Goal: Contribute content: Add original content to the website for others to see

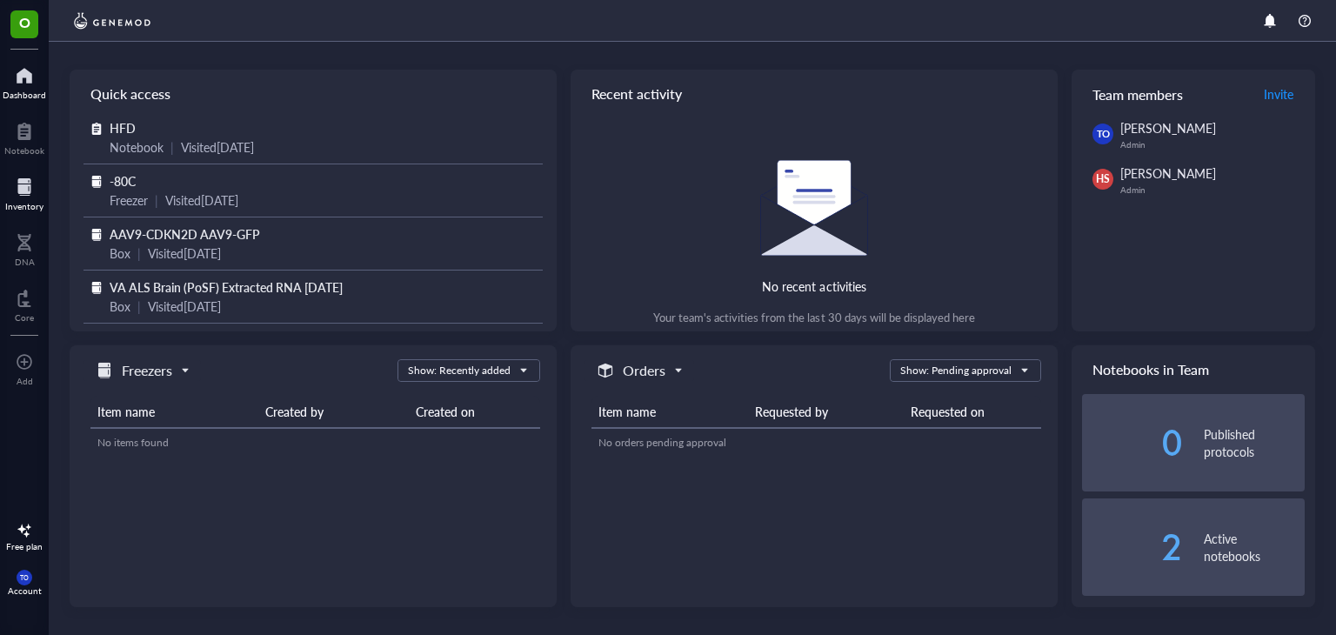
click at [20, 185] on div at bounding box center [24, 187] width 38 height 28
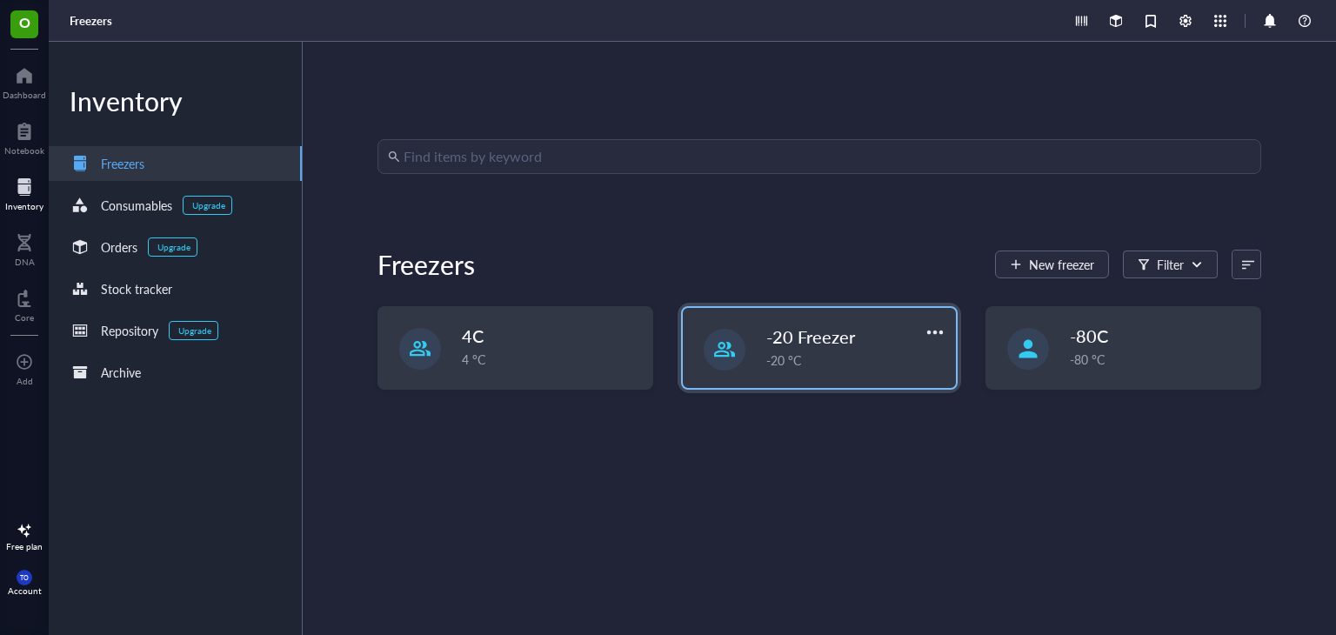
click at [843, 341] on span "-20 Freezer" at bounding box center [810, 336] width 89 height 24
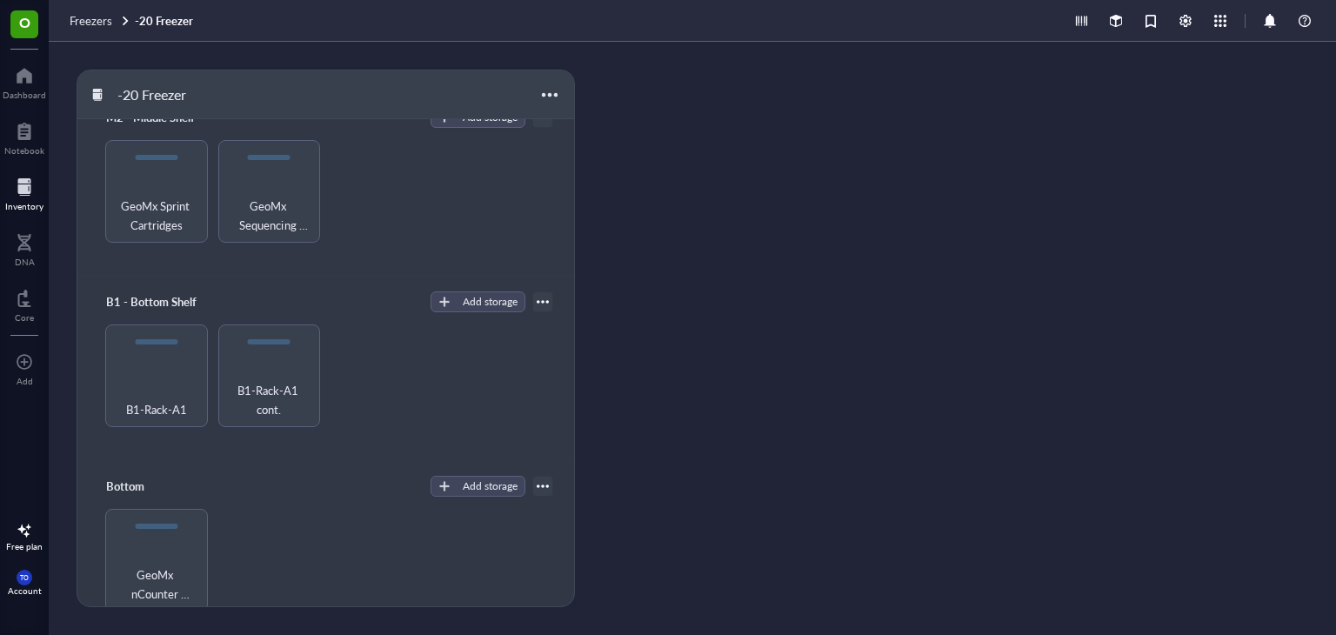
scroll to position [435, 0]
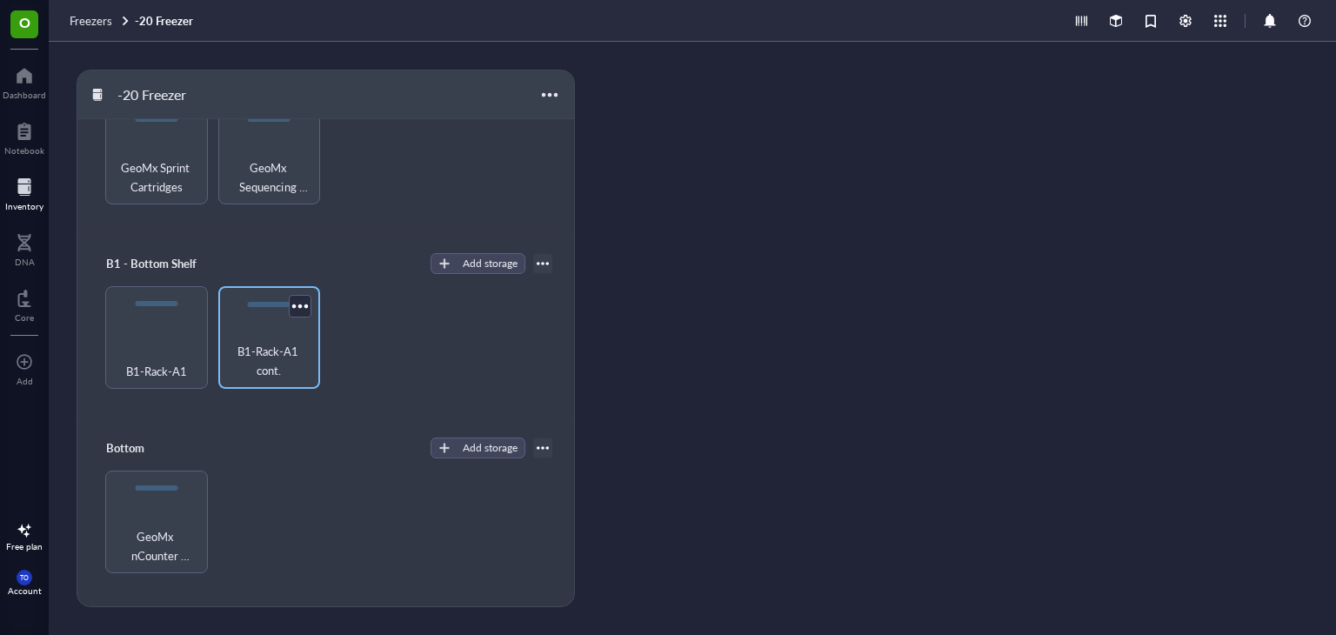
click at [253, 330] on div "B1-Rack-A1 cont." at bounding box center [269, 337] width 103 height 103
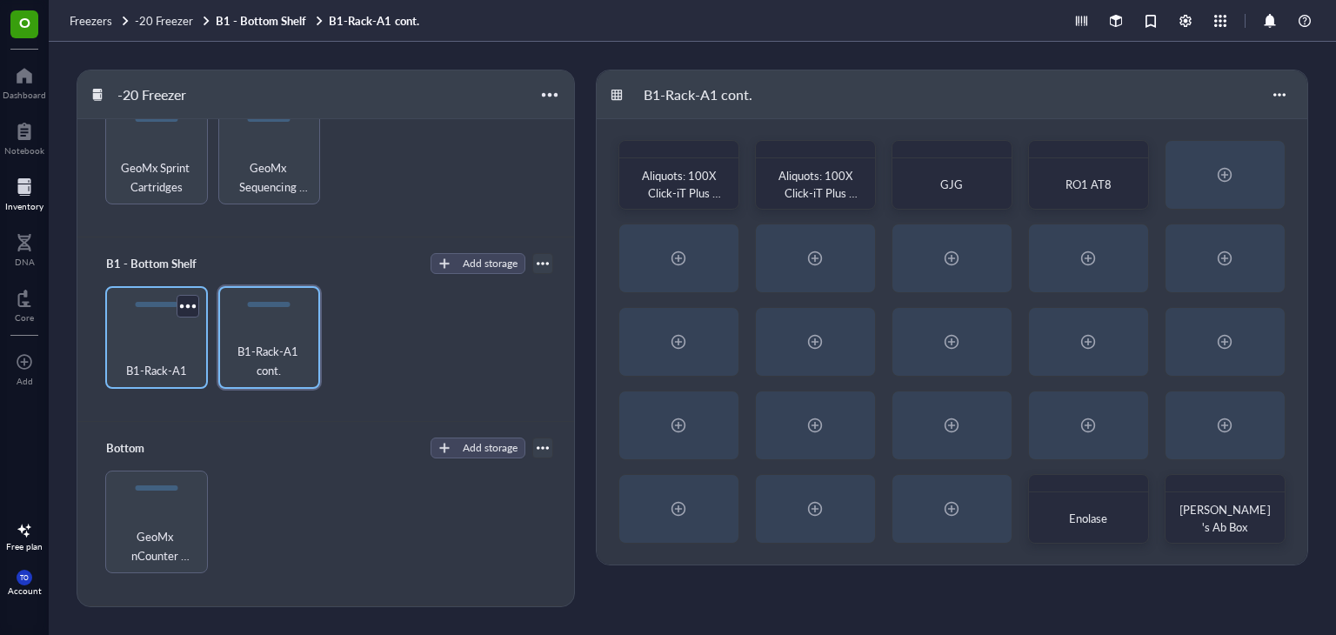
click at [153, 342] on div "B1-Rack-A1" at bounding box center [156, 361] width 85 height 38
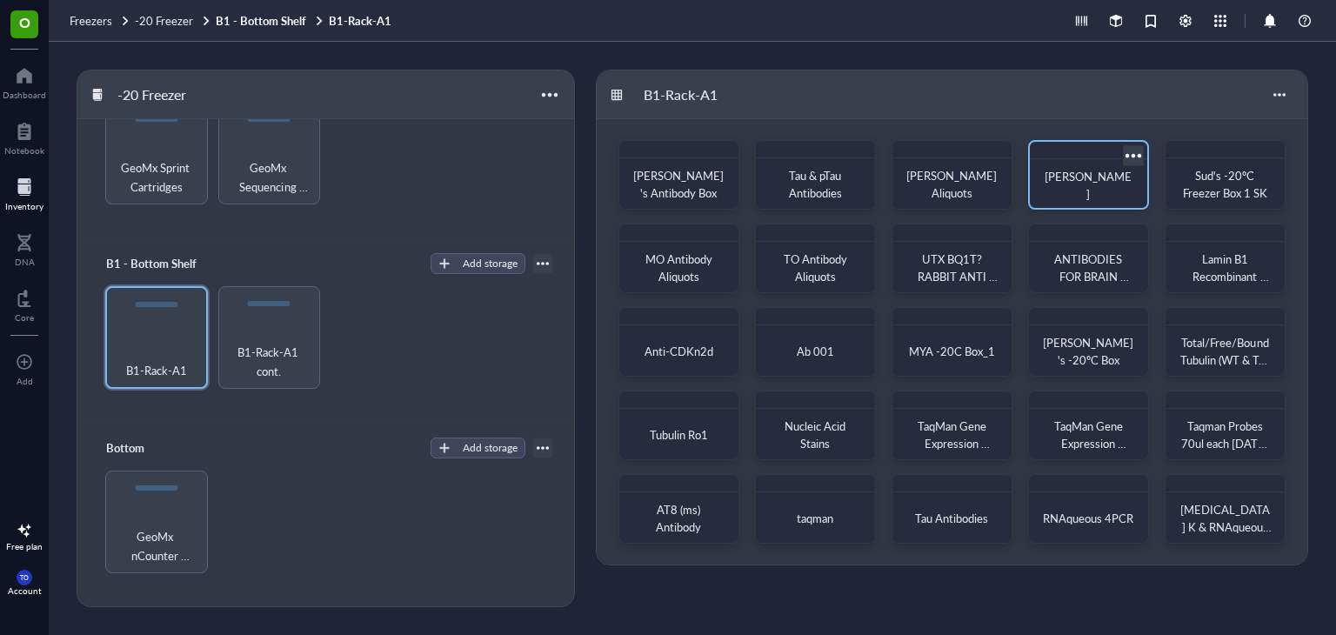
click at [1082, 175] on div "[PERSON_NAME]" at bounding box center [1089, 185] width 90 height 35
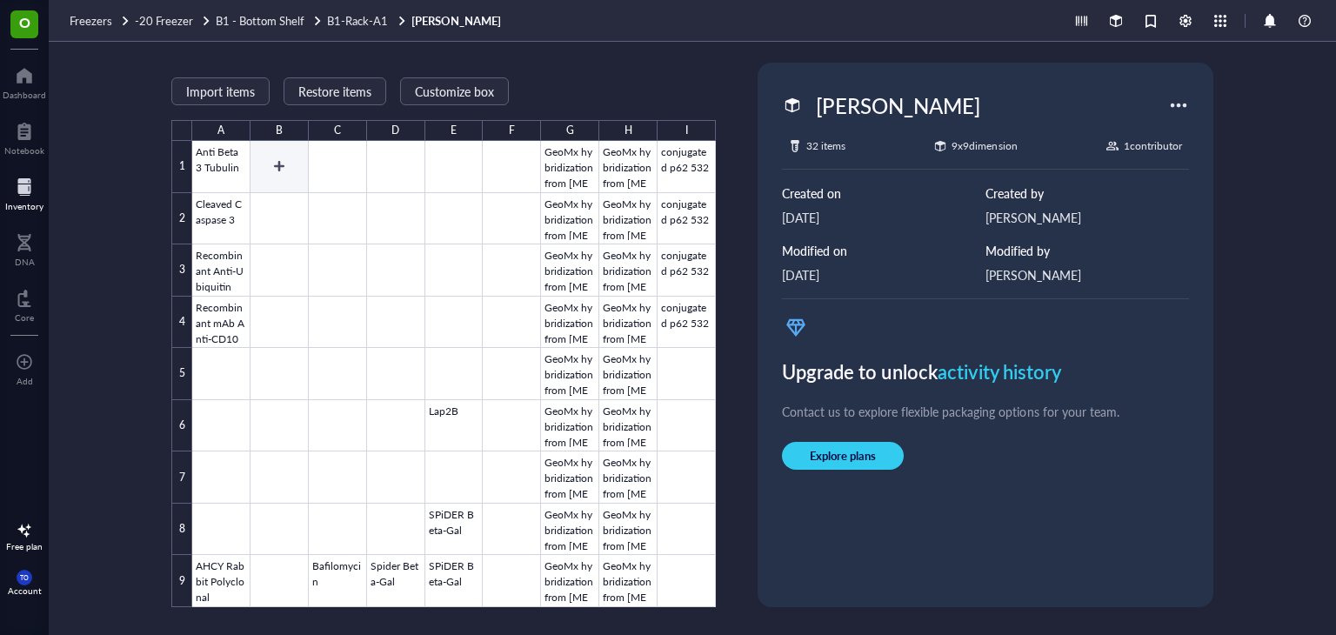
click at [284, 171] on div at bounding box center [454, 374] width 524 height 466
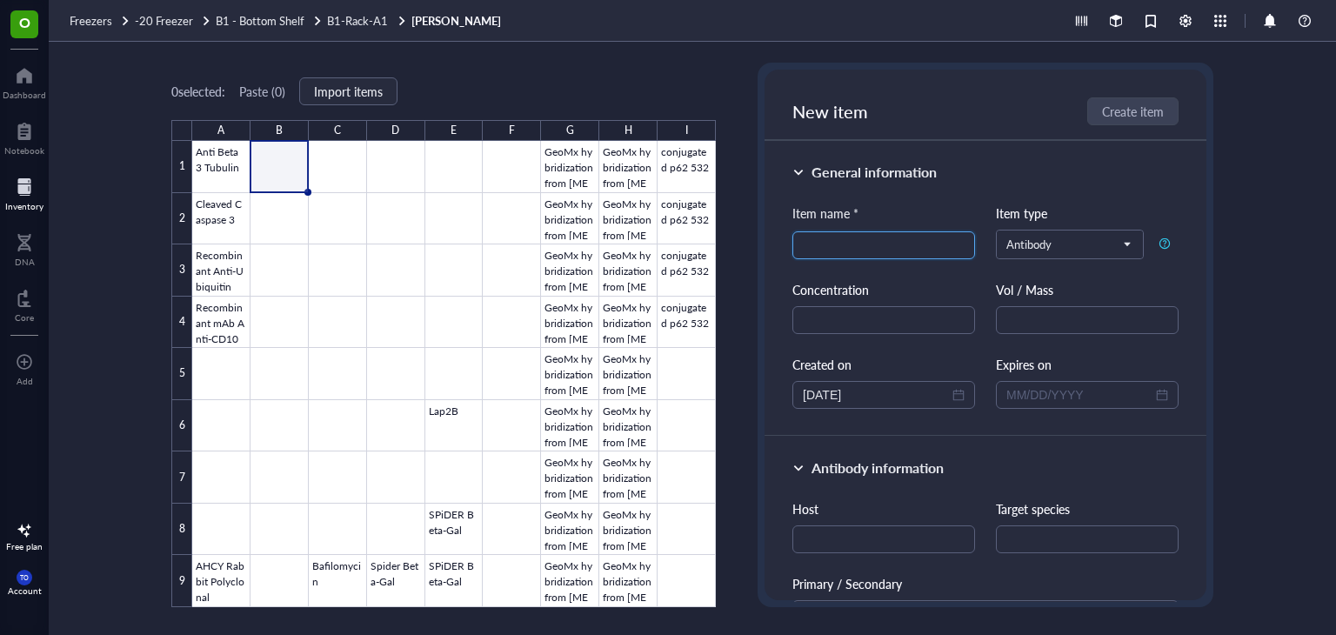
click at [865, 250] on input "search" at bounding box center [884, 245] width 162 height 26
type input "S100B"
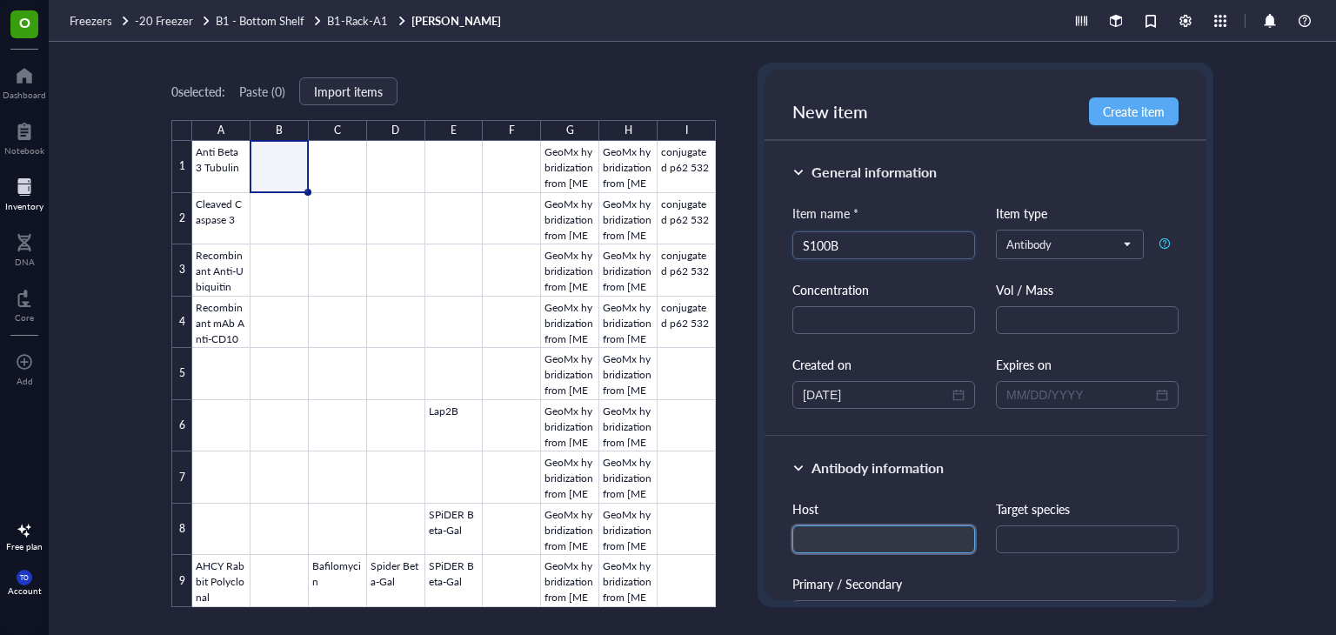
click at [871, 529] on input "text" at bounding box center [883, 539] width 183 height 28
type input "Mouse"
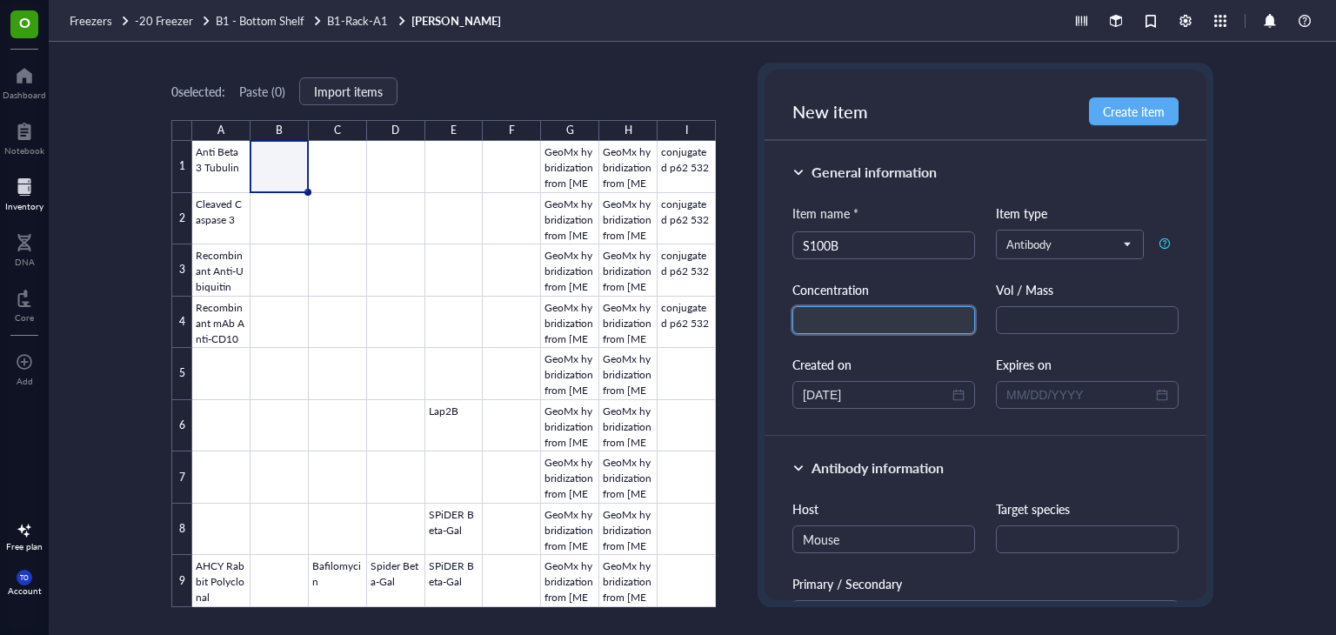
click at [831, 319] on input "text" at bounding box center [883, 320] width 183 height 28
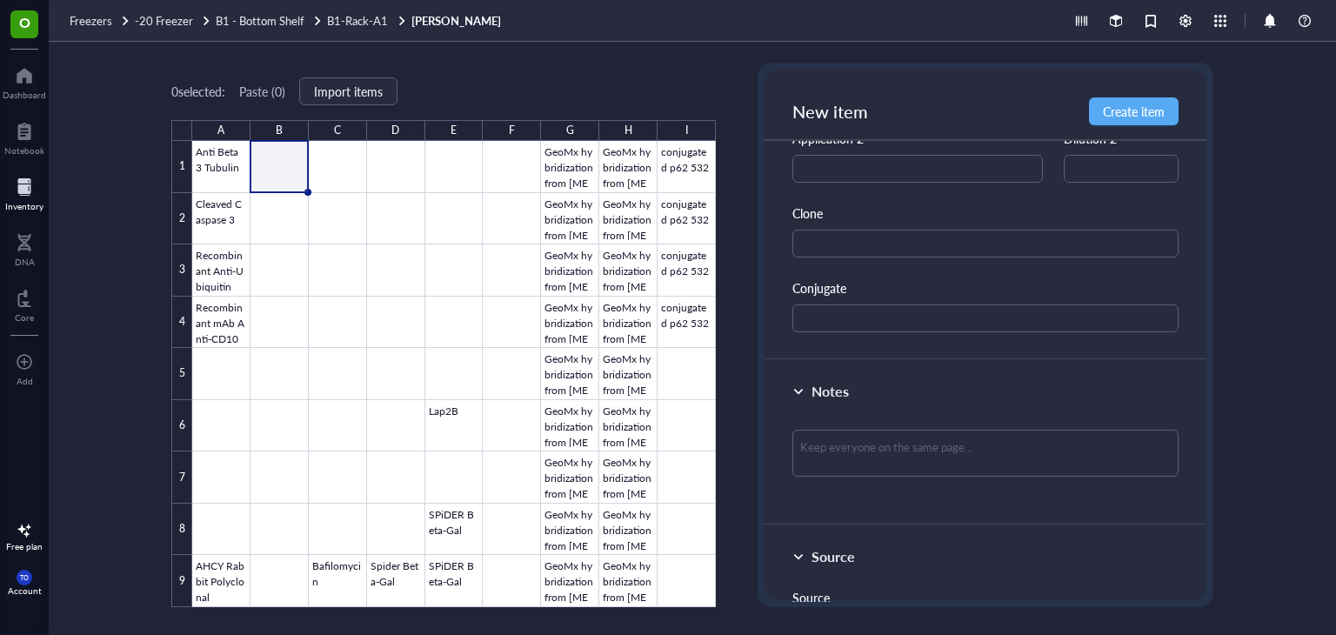
scroll to position [696, 0]
click at [936, 352] on textarea at bounding box center [985, 352] width 386 height 47
paste textarea "Cat No. 66586-1-Ig"
type textarea "Cat No. 66586-1-Ig"
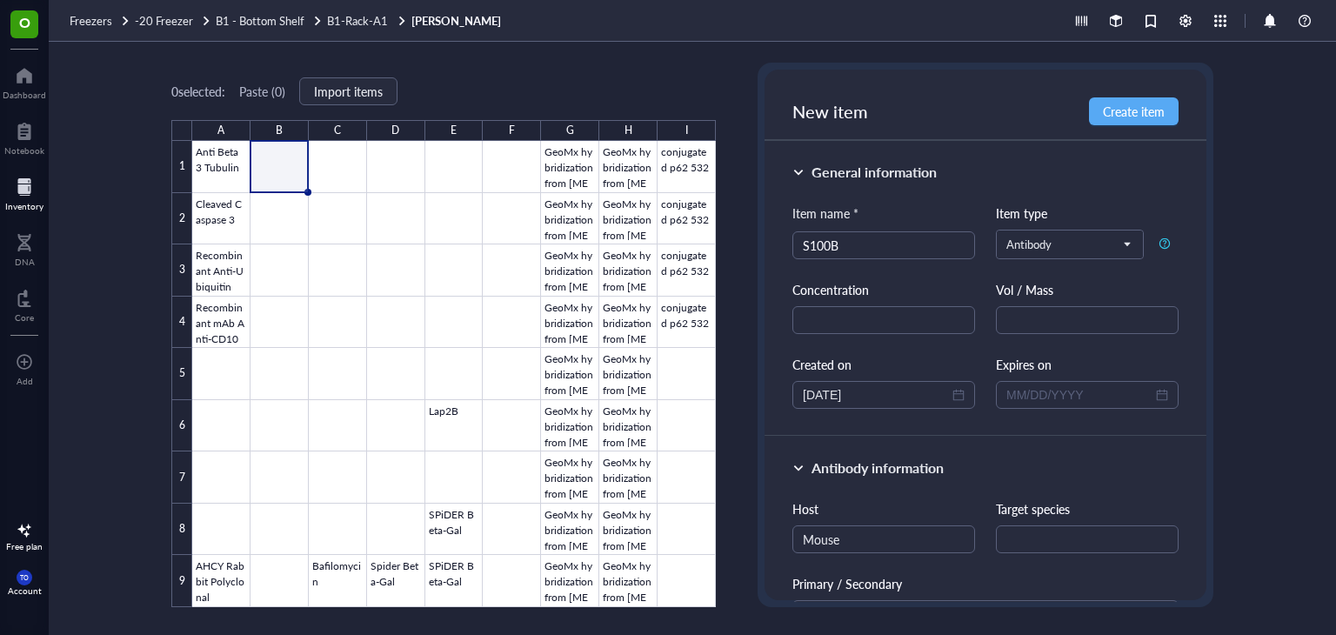
scroll to position [174, 0]
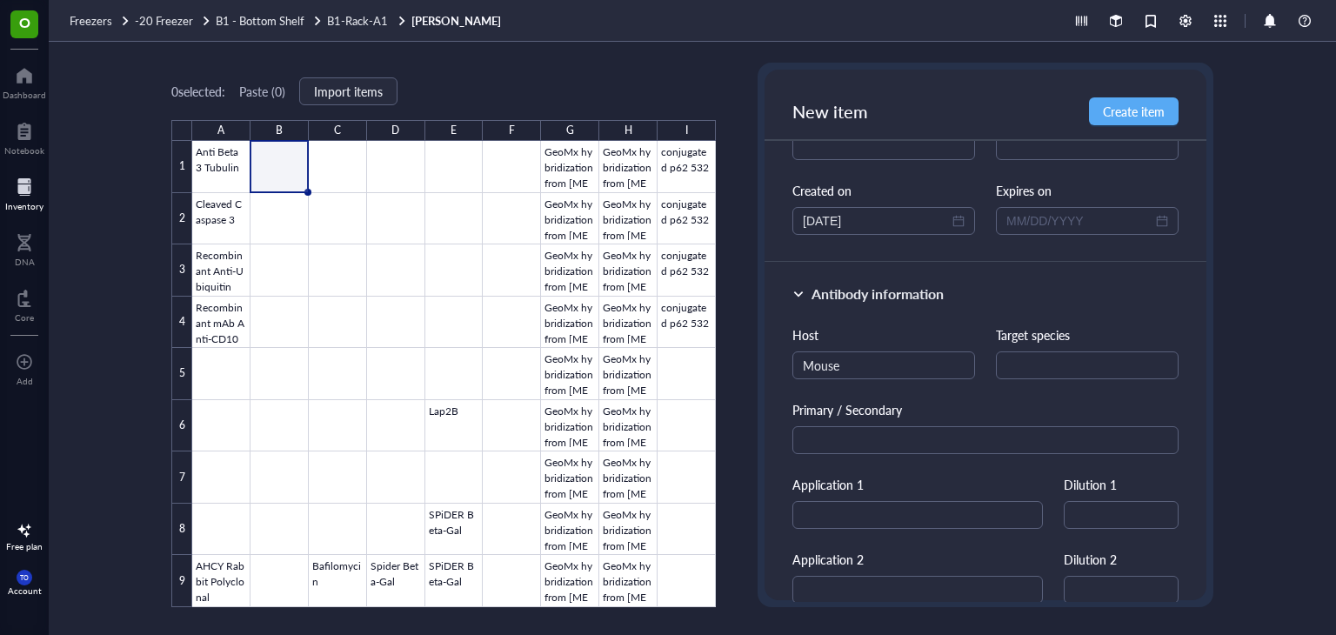
type textarea "Cat No. 66586-1-Ig"
click at [1019, 370] on input "text" at bounding box center [1087, 365] width 183 height 28
paste input "human, mouse, rat, rabbit, sheep"
type input "human, mouse, rat, rabbit, sheep"
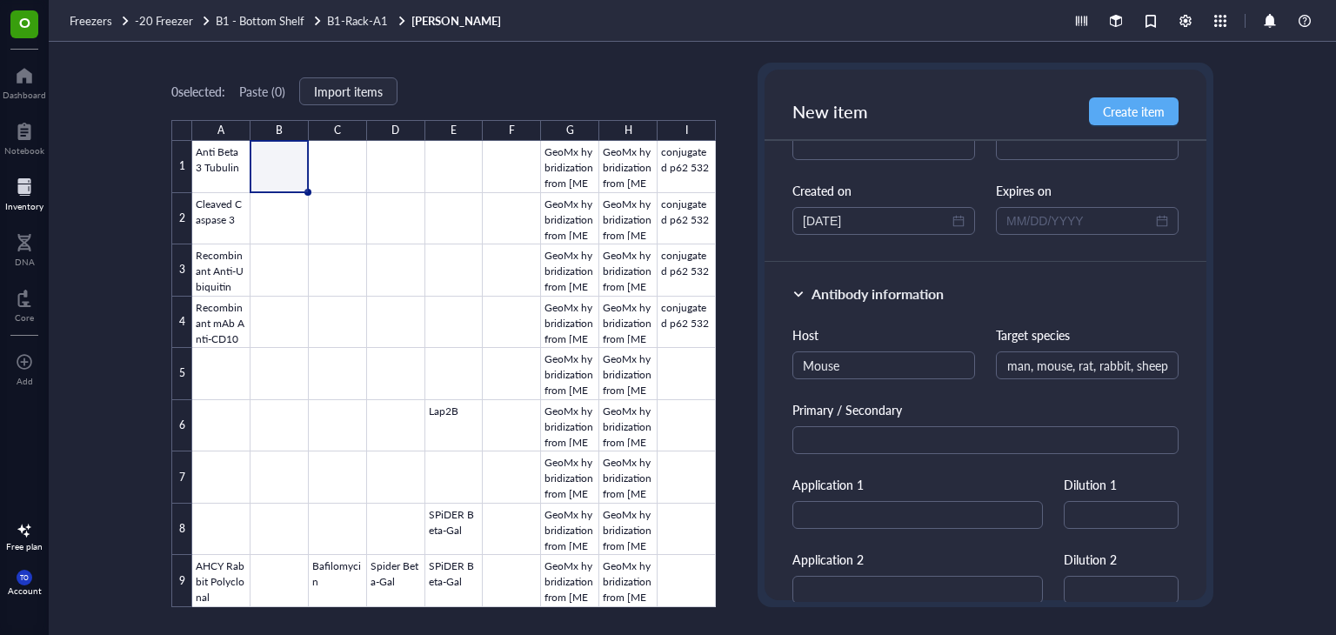
click at [1085, 457] on div "Host Mouse Target species human, mouse, rat, rabbit, sheep Primary / Secondary …" at bounding box center [985, 539] width 386 height 428
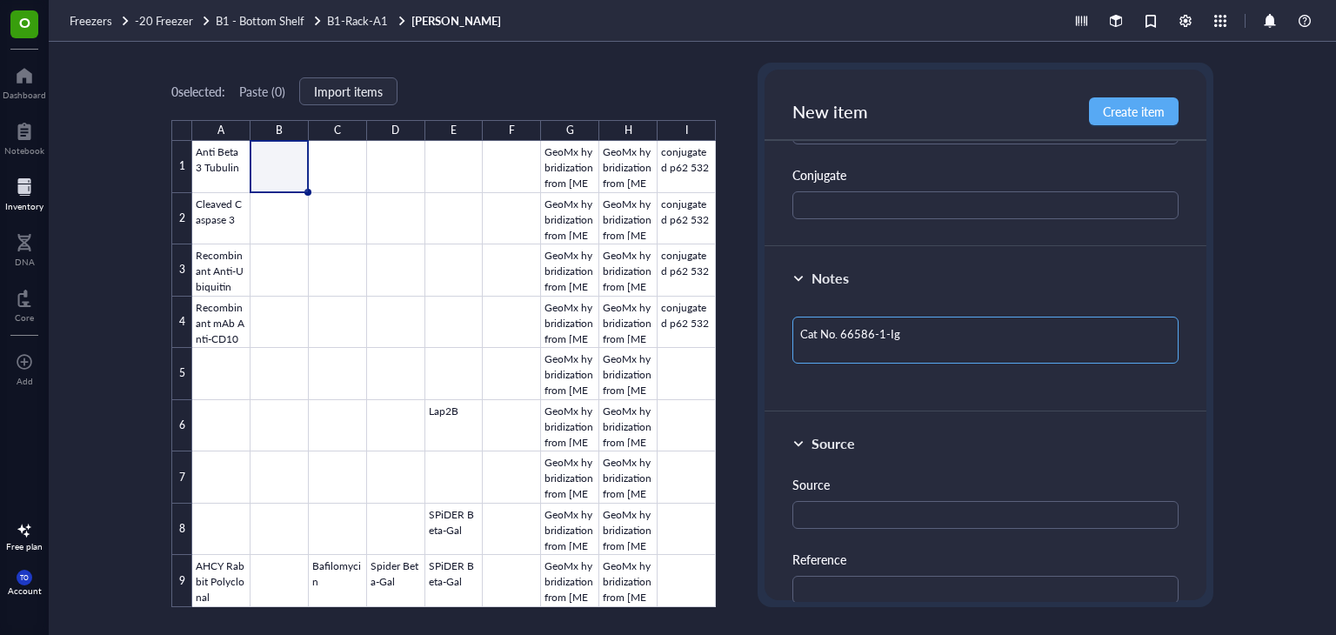
scroll to position [783, 0]
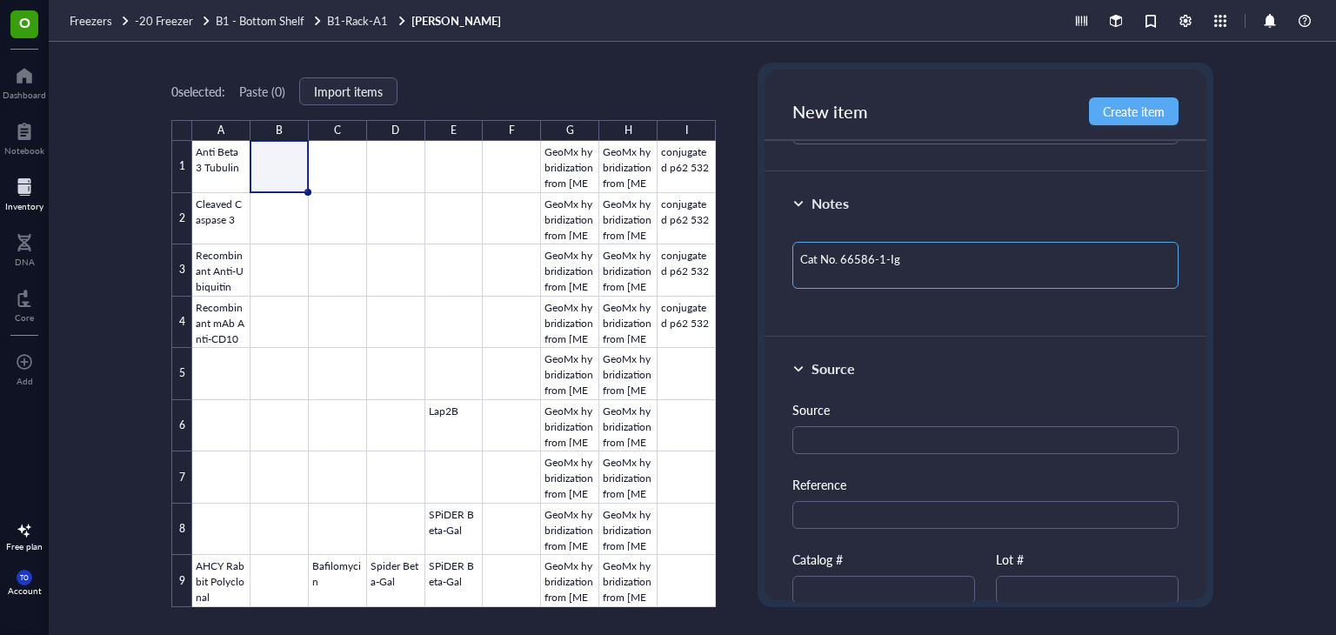
drag, startPoint x: 915, startPoint y: 259, endPoint x: 786, endPoint y: 262, distance: 128.7
click at [786, 262] on div "Notes Cat No. 66586-1-Ig" at bounding box center [985, 254] width 442 height 165
type textarea "Keep everyone on the same page…"
click at [879, 594] on input "text" at bounding box center [883, 590] width 183 height 28
paste input "Cat No. 66586-1-Ig"
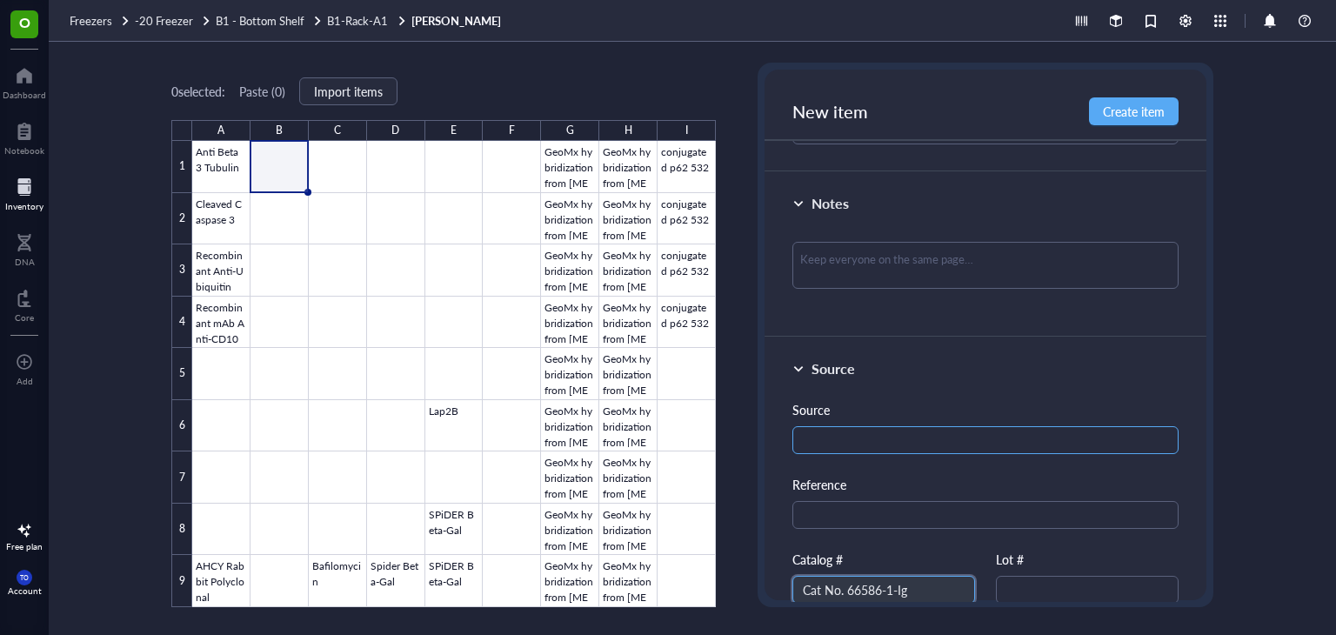
type input "Cat No. 66586-1-Ig"
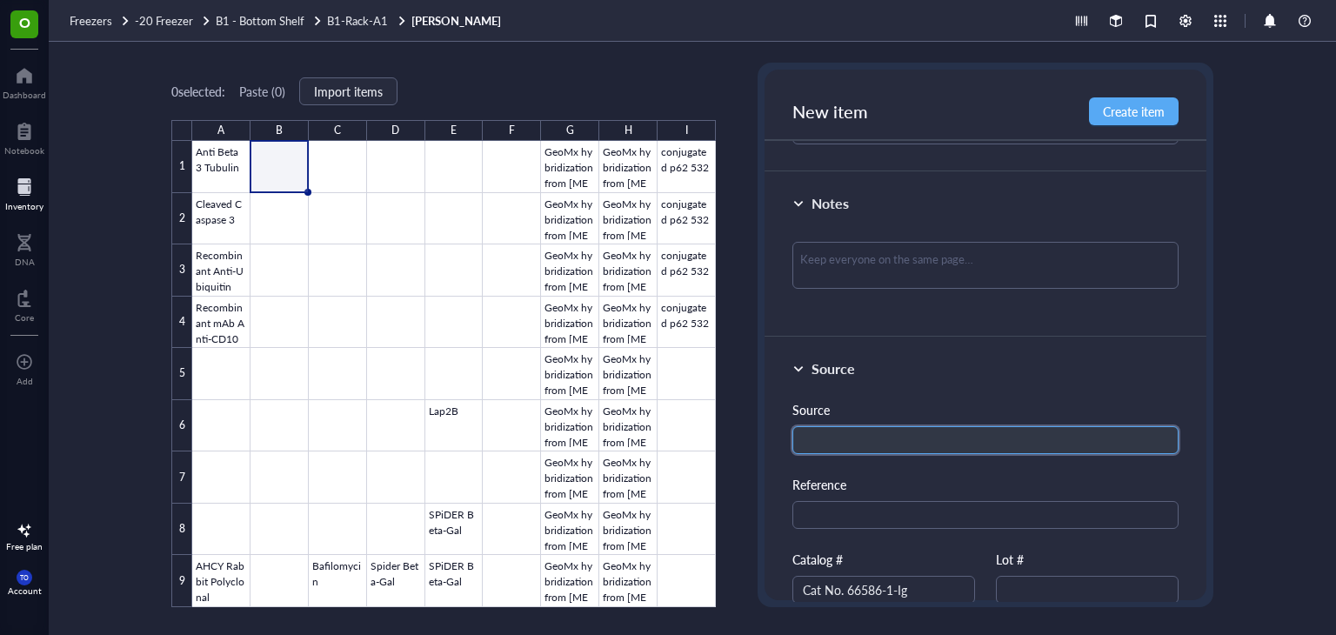
click at [879, 430] on input "text" at bounding box center [985, 440] width 386 height 28
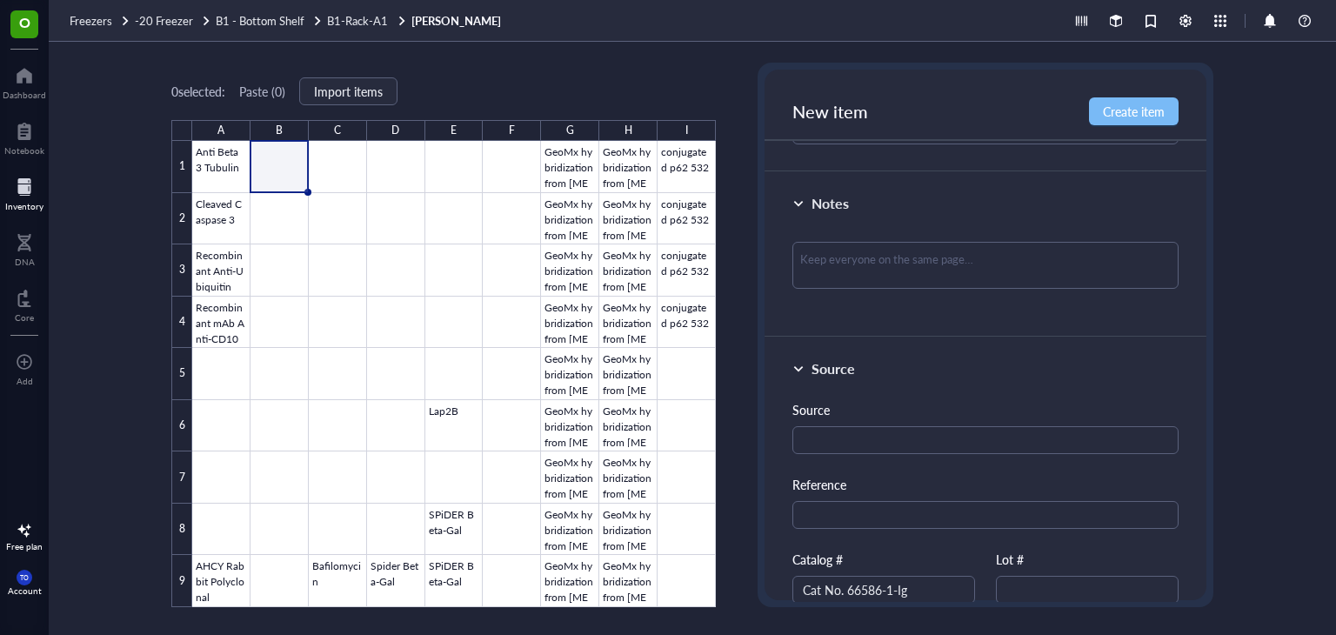
click at [1148, 123] on button "Create item" at bounding box center [1134, 111] width 90 height 28
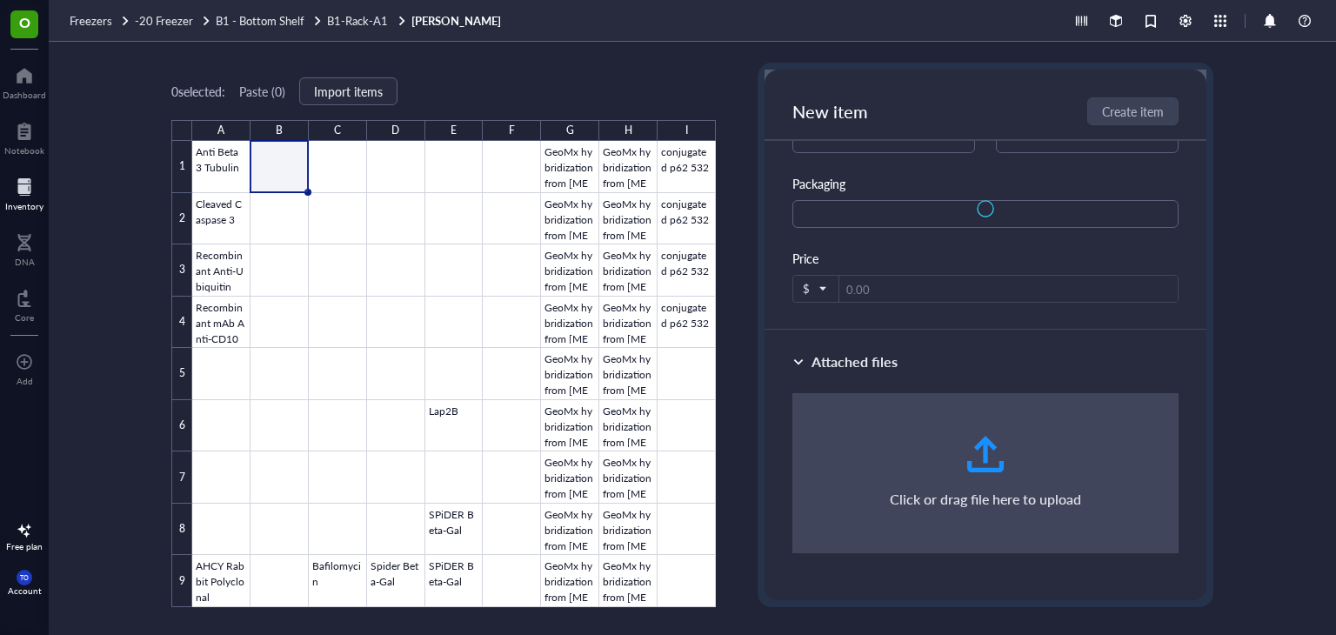
scroll to position [266, 0]
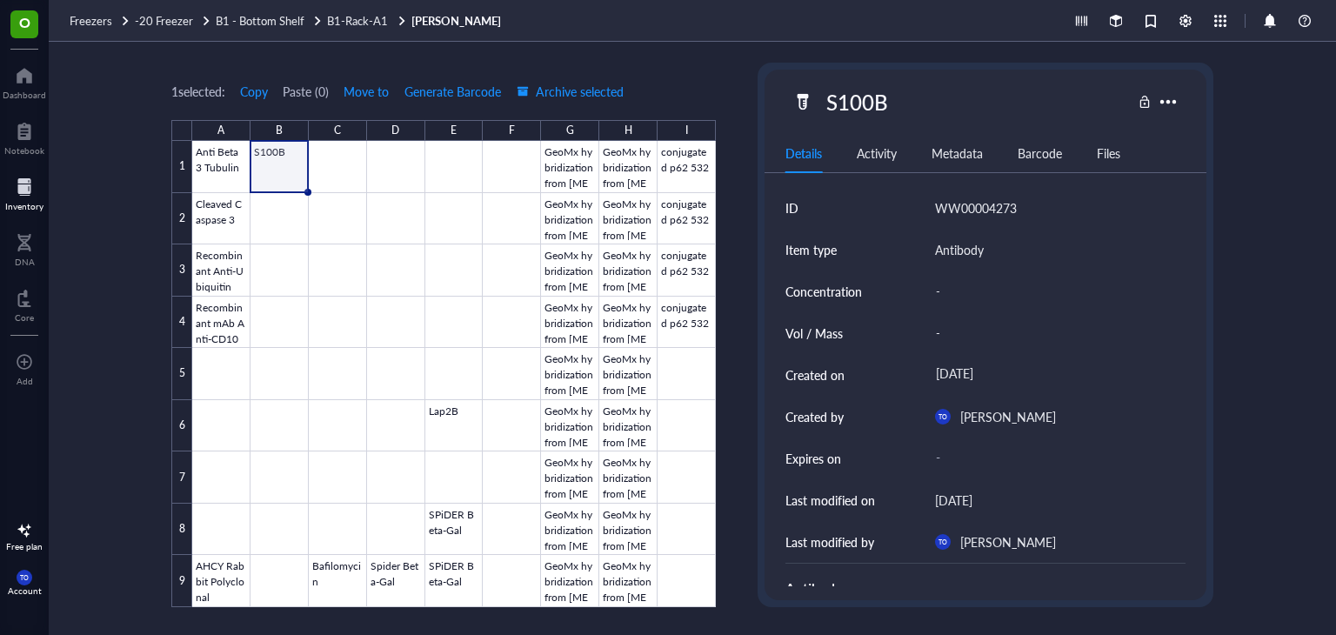
click at [288, 161] on div at bounding box center [454, 374] width 524 height 466
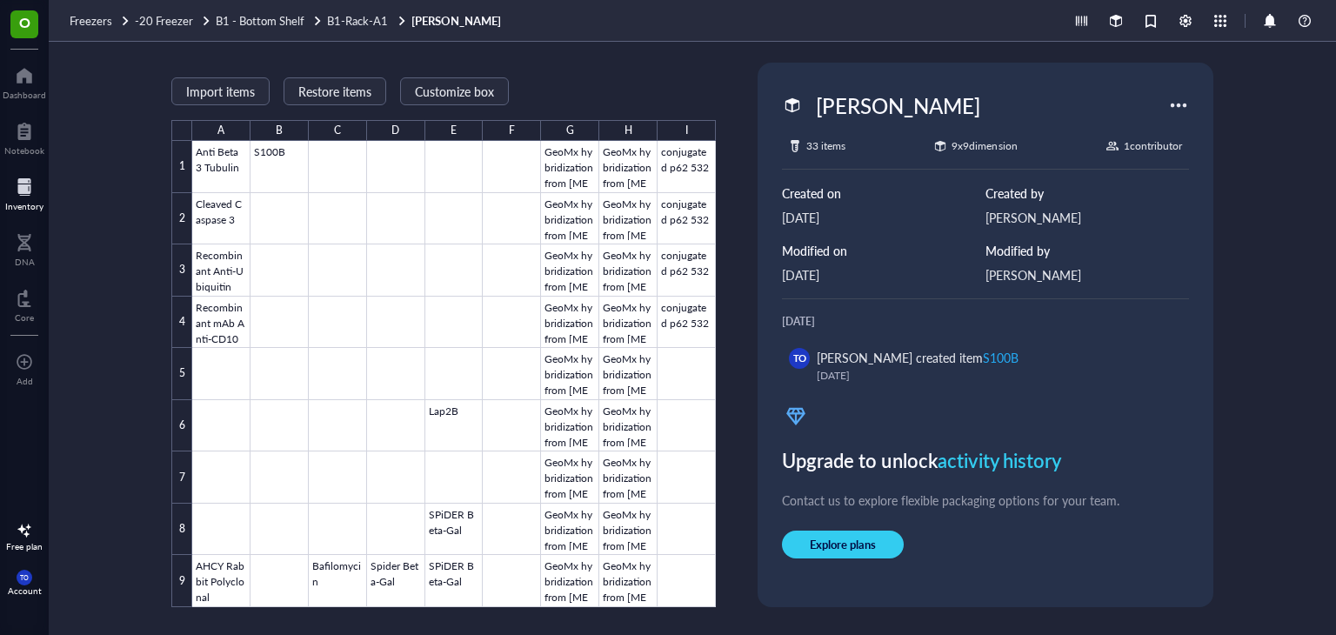
click at [1172, 108] on div at bounding box center [1178, 105] width 28 height 28
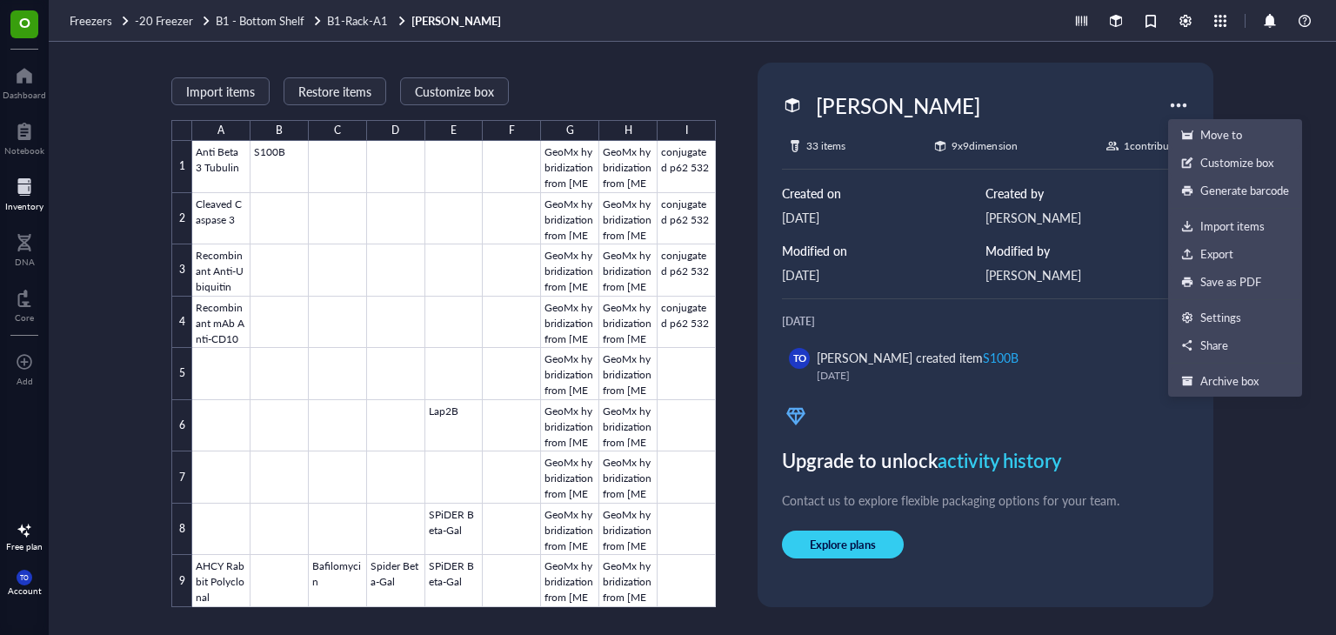
click at [1069, 336] on div "[DATE] TO [PERSON_NAME] created item S100B [DATE]" at bounding box center [985, 352] width 407 height 78
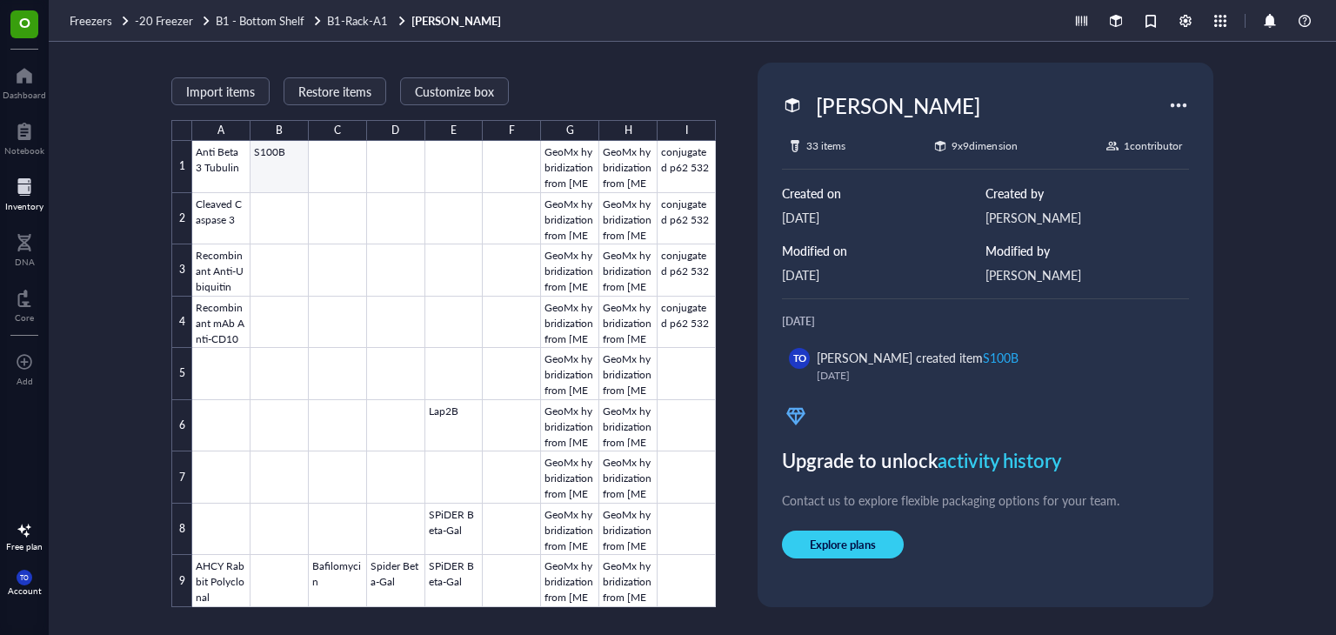
click at [282, 164] on div at bounding box center [454, 374] width 524 height 466
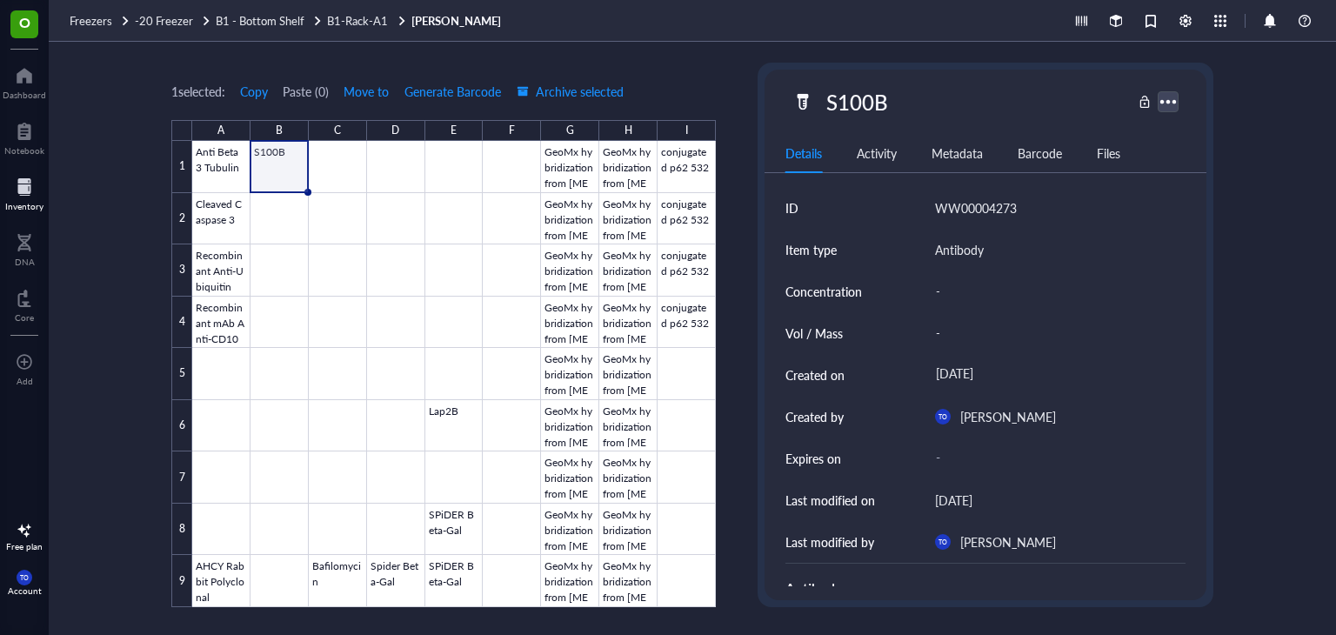
click at [1175, 100] on div at bounding box center [1167, 101] width 25 height 25
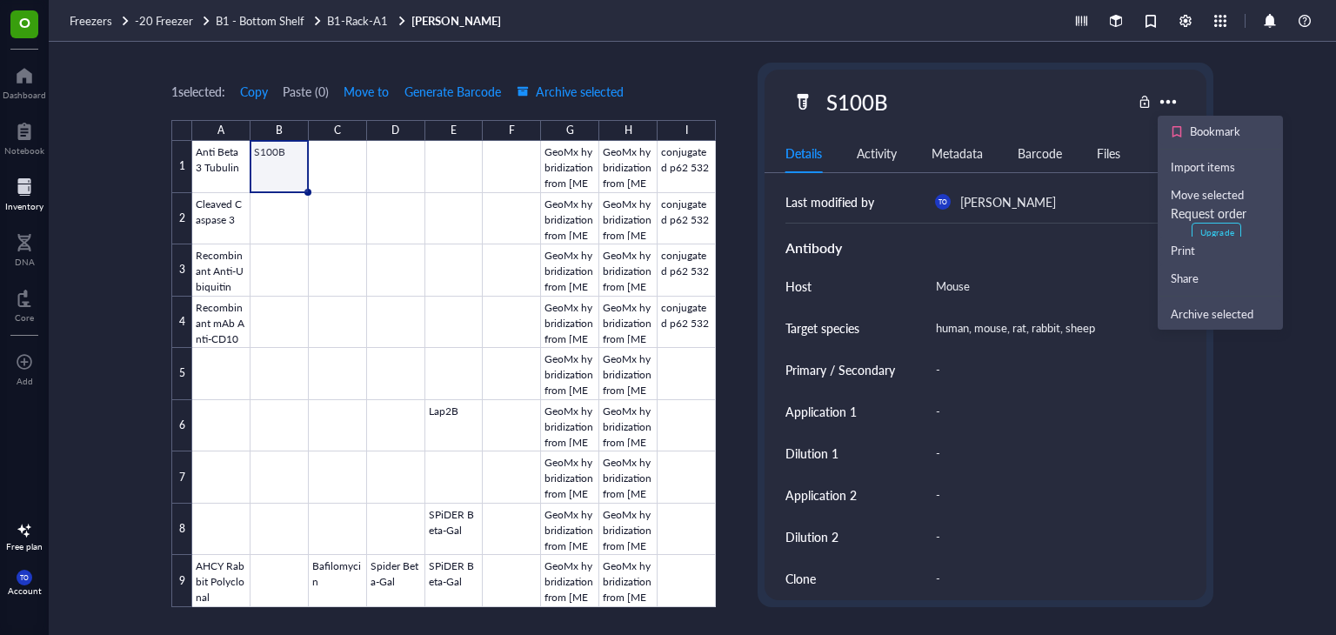
scroll to position [348, 0]
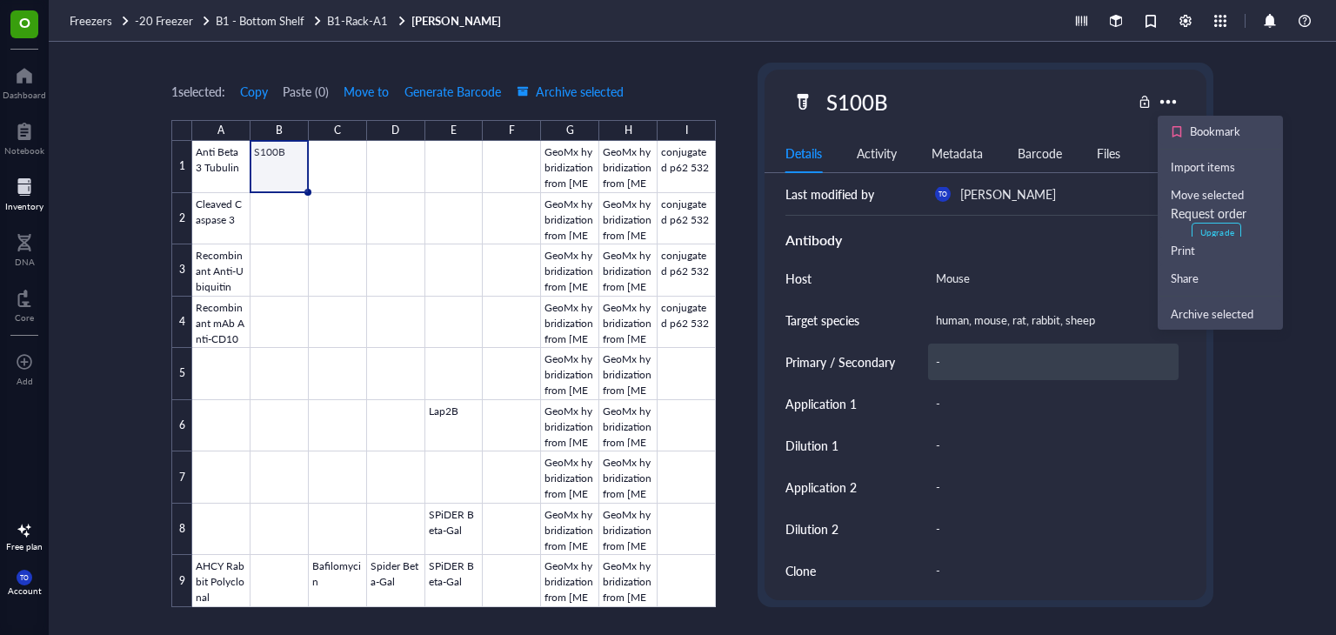
click at [1012, 352] on div "-" at bounding box center [1053, 362] width 250 height 37
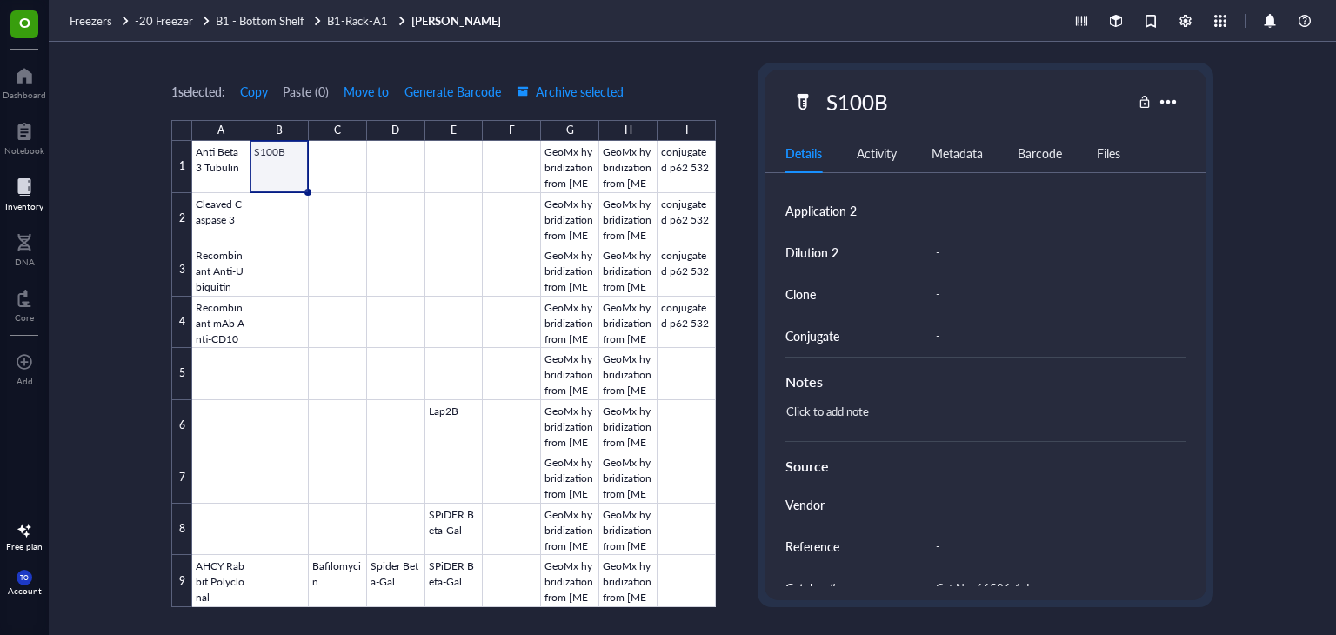
scroll to position [771, 0]
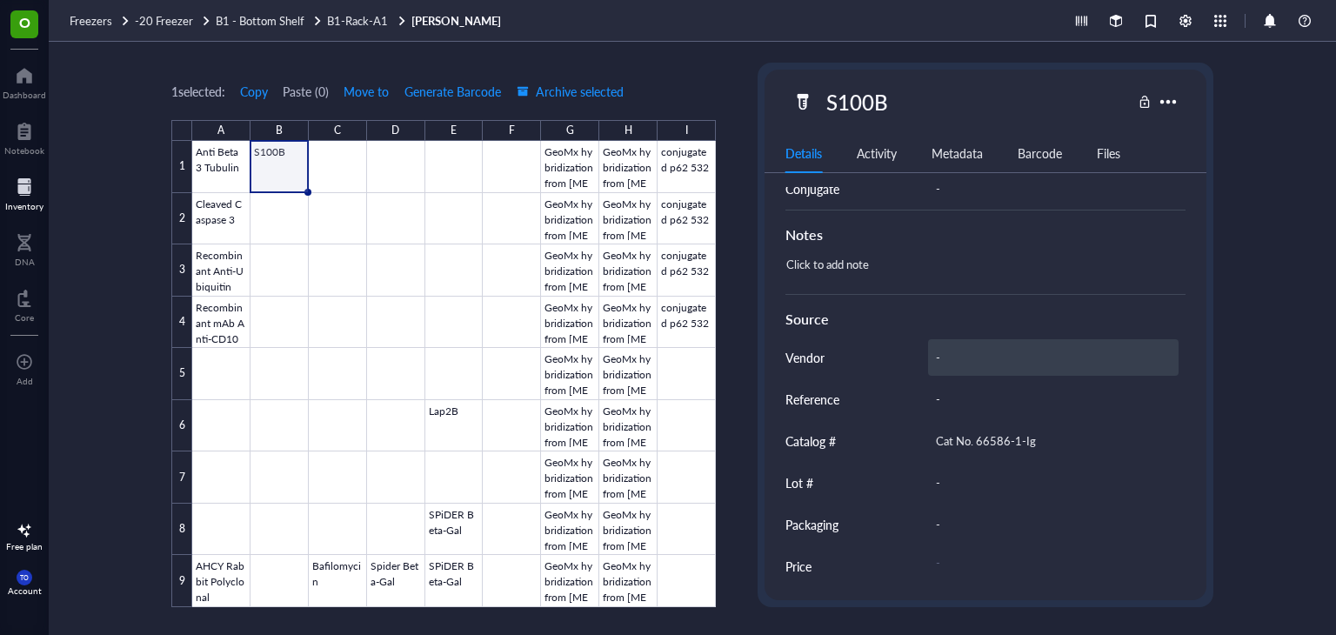
click at [984, 370] on div "-" at bounding box center [1053, 357] width 250 height 37
type input "proteintech"
click at [270, 212] on div at bounding box center [454, 374] width 524 height 466
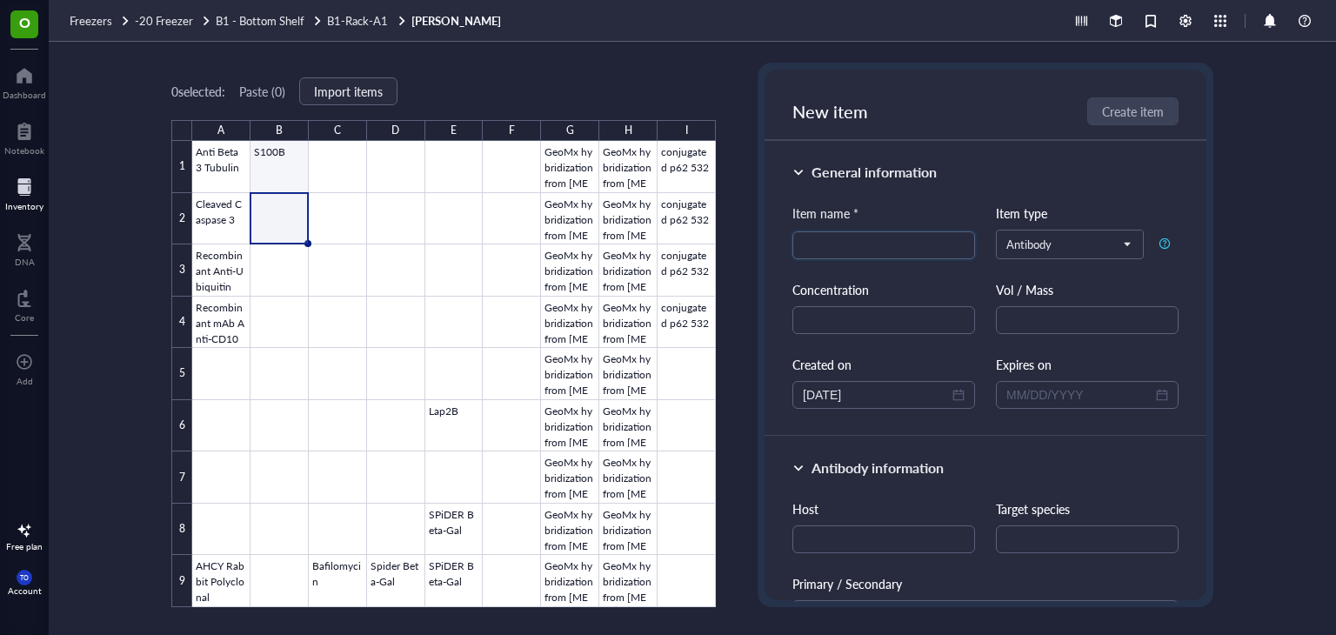
click at [277, 163] on div at bounding box center [454, 374] width 524 height 466
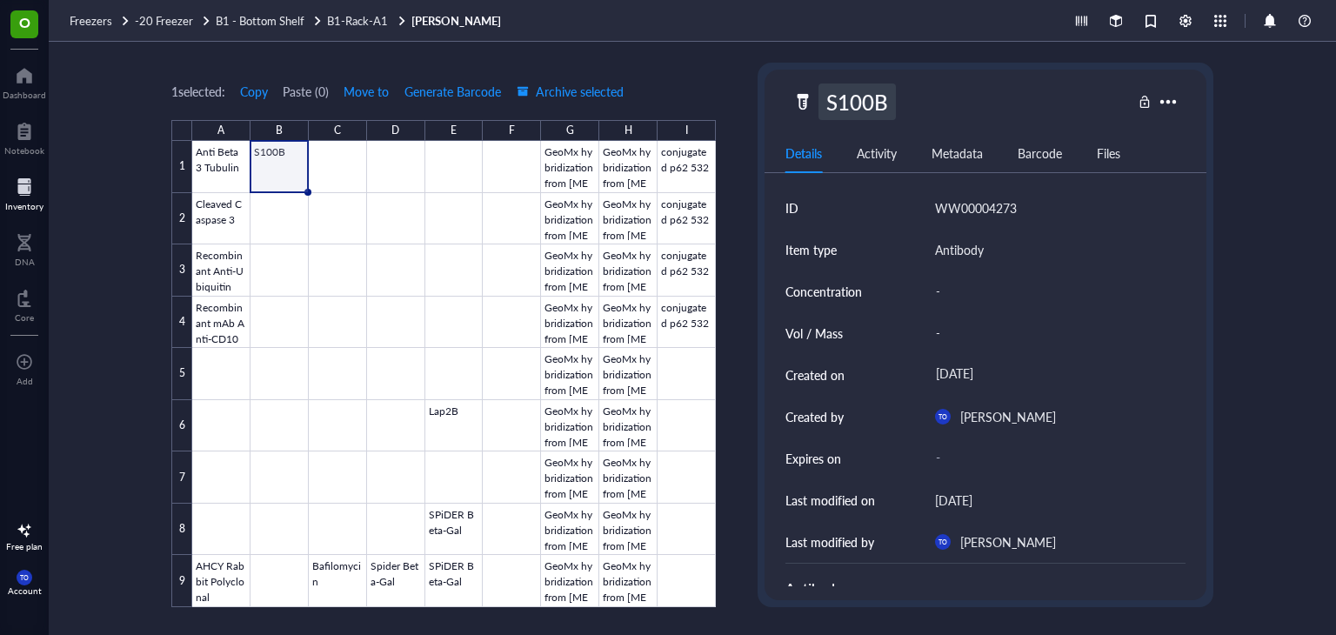
click at [856, 101] on div "S100B" at bounding box center [856, 101] width 77 height 37
drag, startPoint x: 891, startPoint y: 98, endPoint x: 814, endPoint y: 94, distance: 76.7
click at [814, 94] on div "S100B" at bounding box center [961, 101] width 339 height 37
type input "Beta Galactosidase"
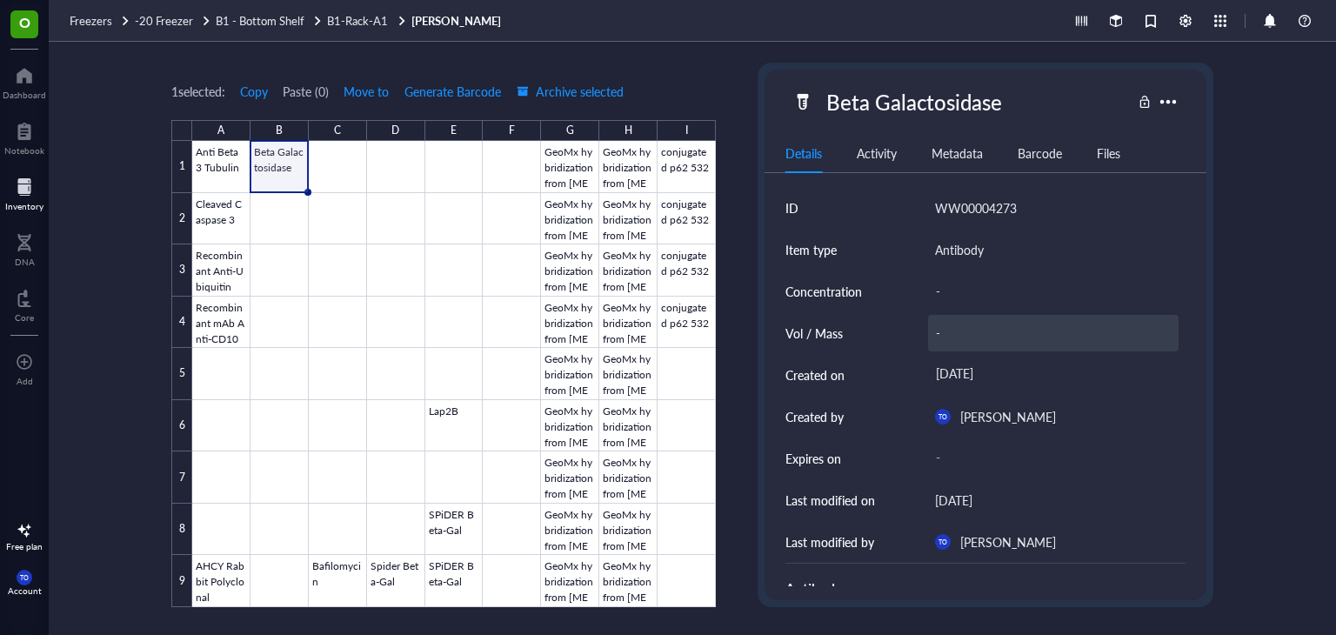
scroll to position [87, 0]
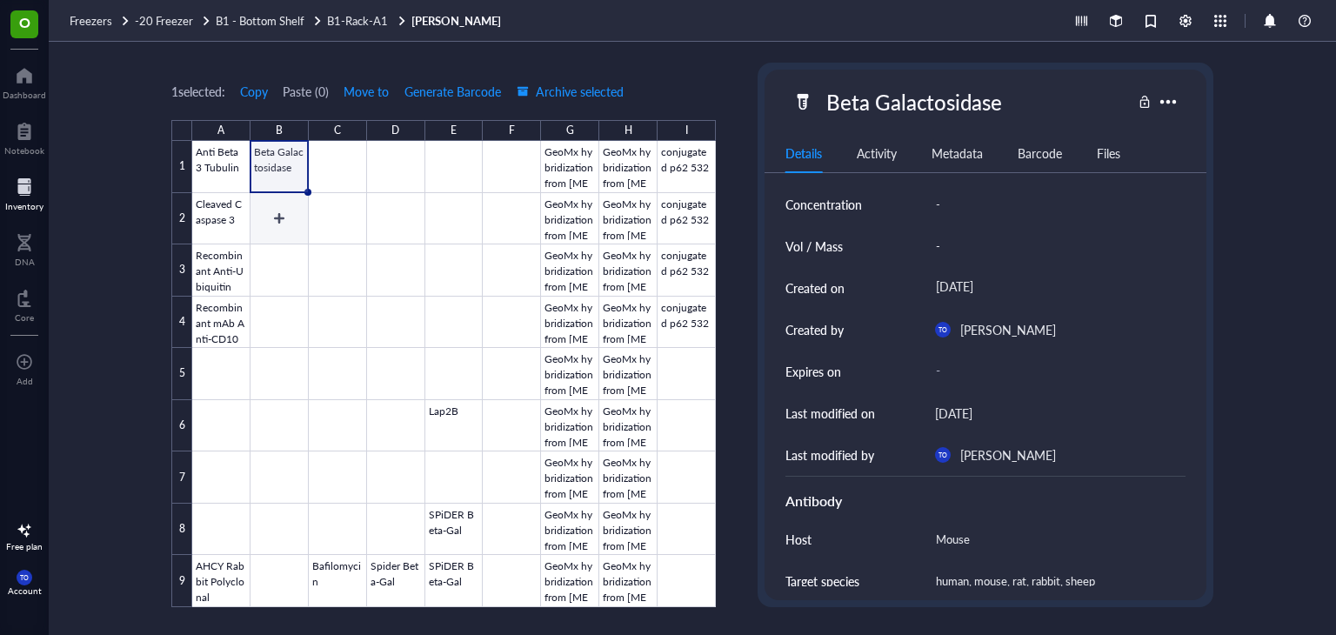
click at [296, 222] on div at bounding box center [454, 374] width 524 height 466
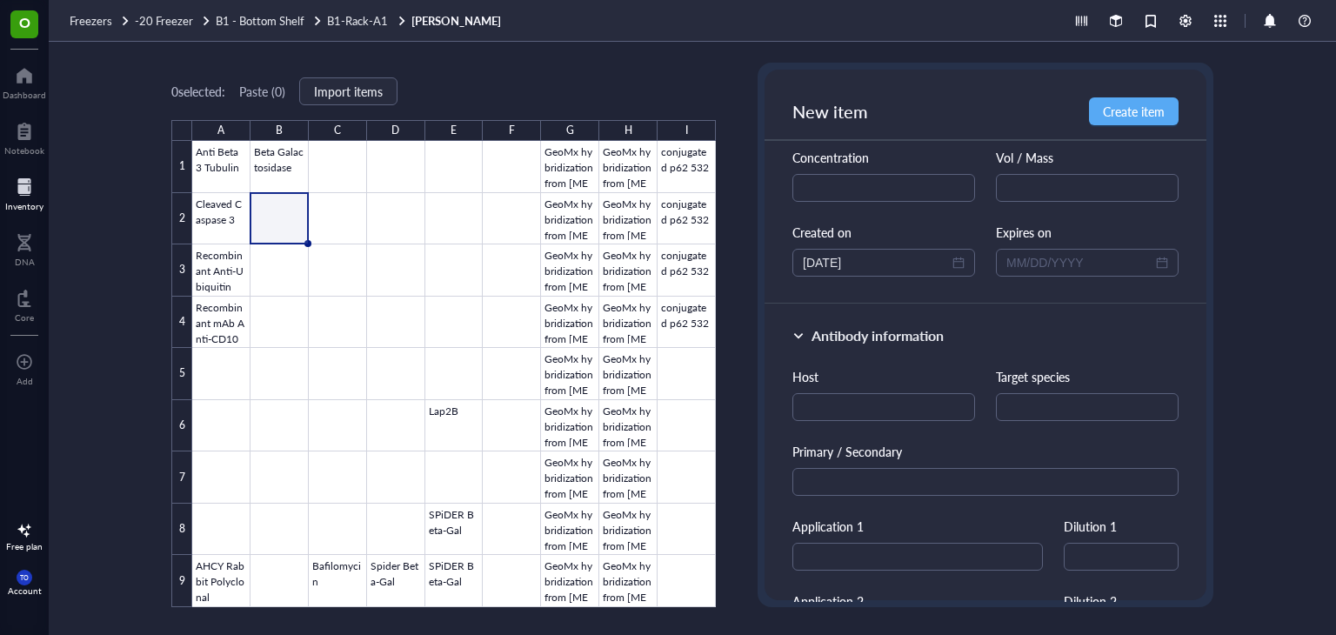
scroll to position [261, 0]
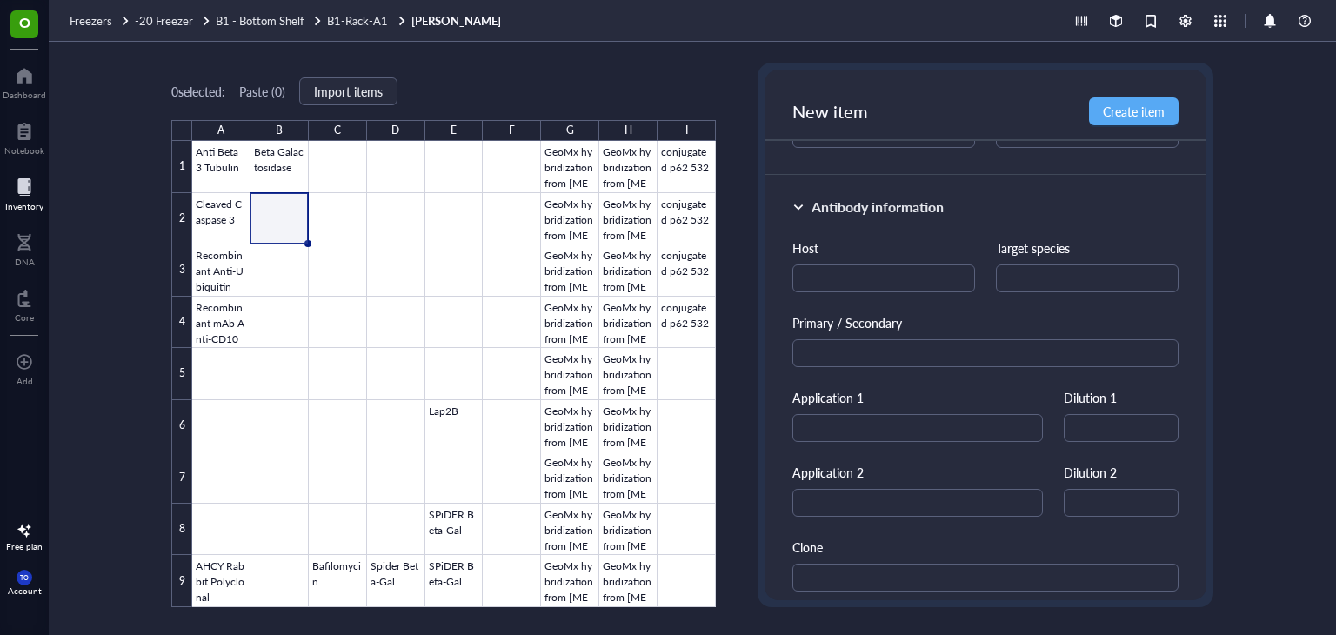
type input "S100B"
click at [874, 270] on input "text" at bounding box center [883, 278] width 183 height 28
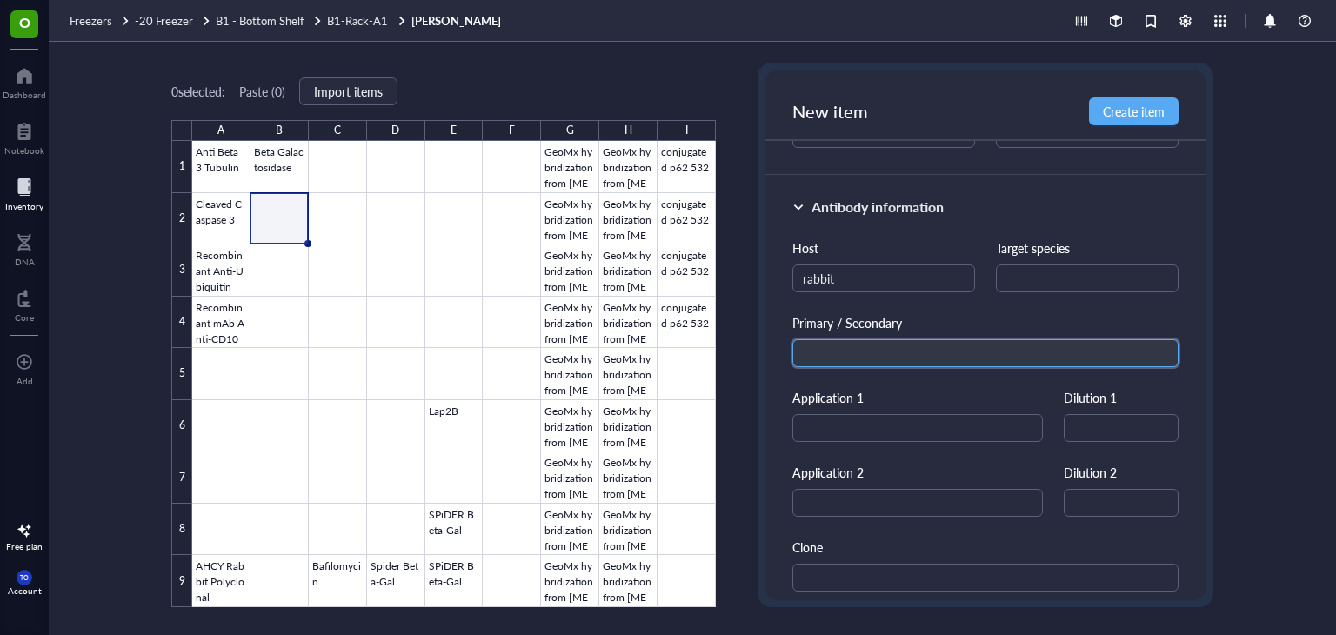
click at [877, 350] on input "text" at bounding box center [985, 353] width 386 height 28
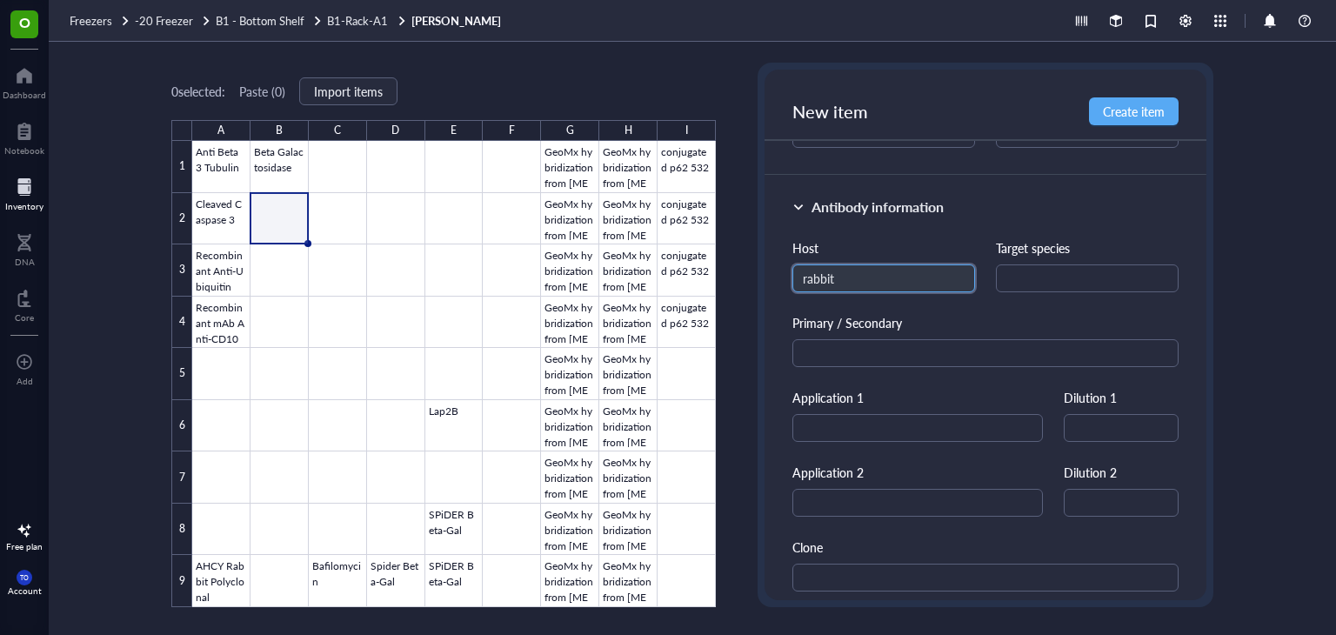
click at [809, 276] on input "rabbit" at bounding box center [883, 278] width 183 height 28
type input "Rabbit"
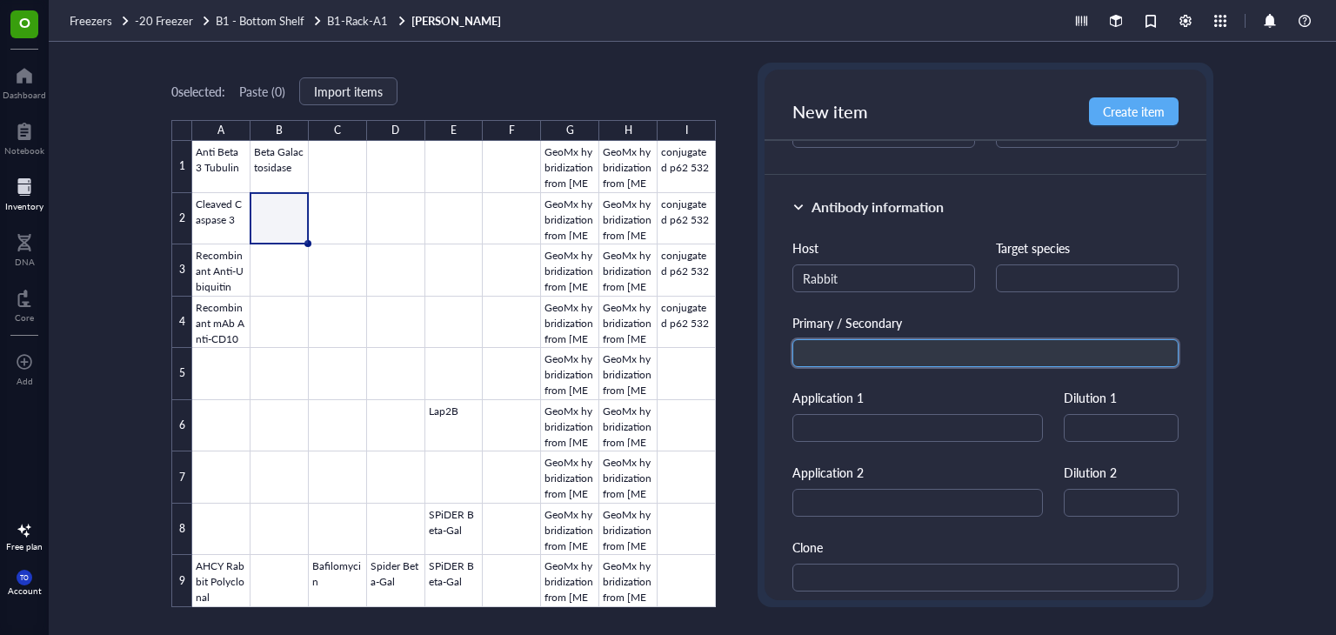
click at [849, 352] on input "text" at bounding box center [985, 353] width 386 height 28
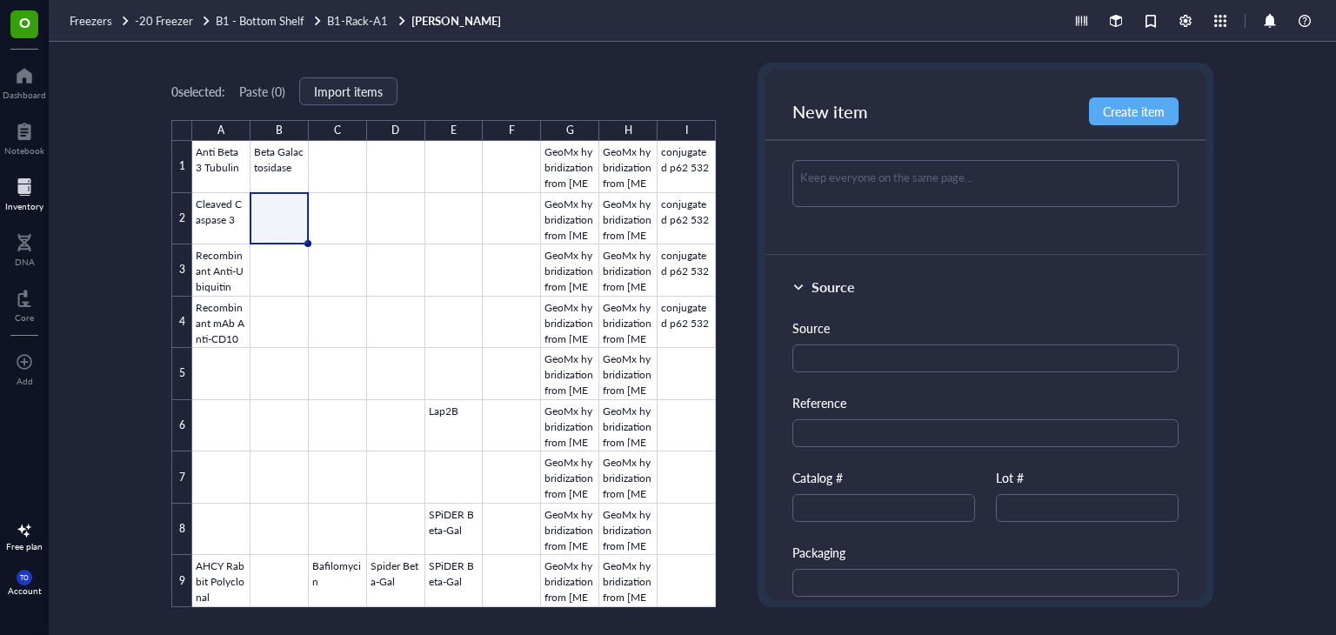
scroll to position [957, 0]
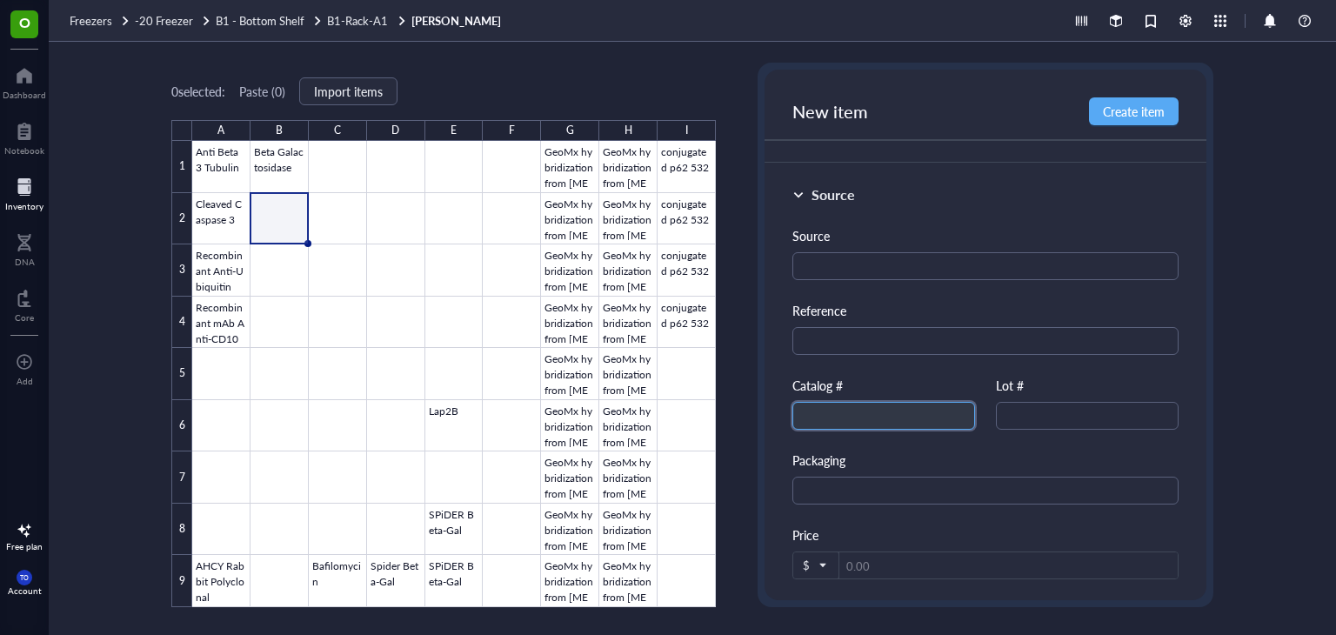
click at [868, 411] on input "text" at bounding box center [883, 416] width 183 height 28
paste input "15146-1-AP"
type input "15146-1-AP"
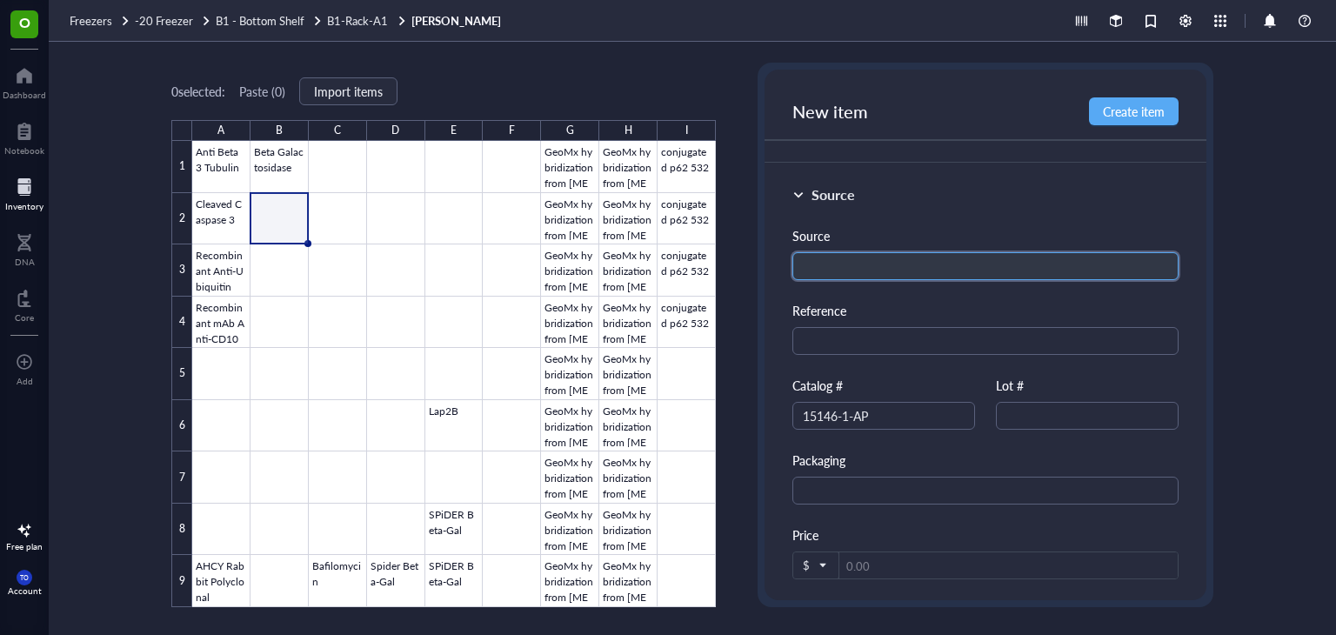
click at [846, 265] on input "text" at bounding box center [985, 266] width 386 height 28
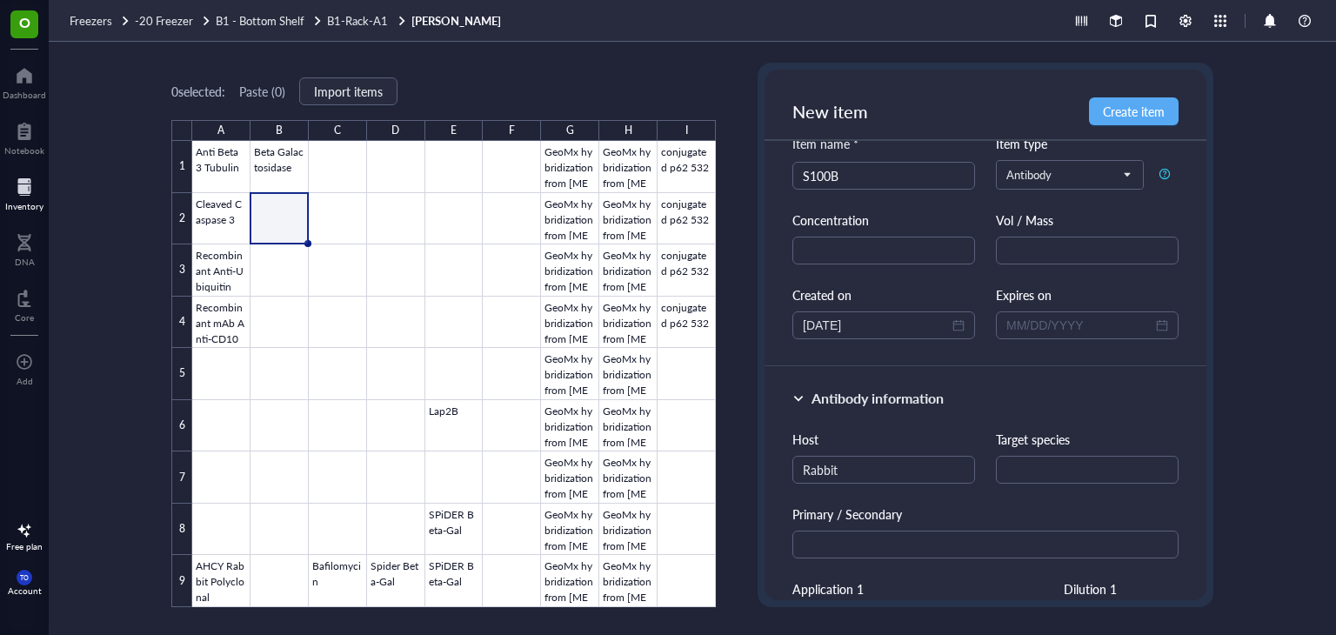
scroll to position [0, 0]
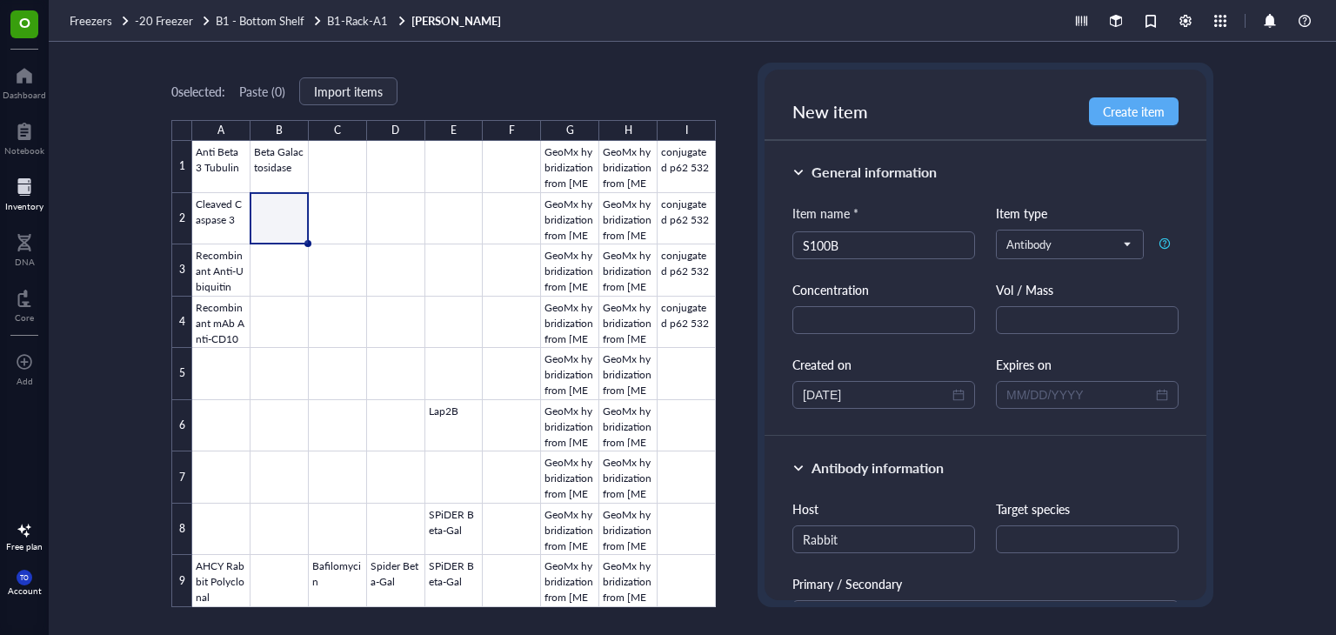
type input "proteintech"
click at [1044, 547] on input "text" at bounding box center [1087, 539] width 183 height 28
type input "human, mouse, rat"
click at [1134, 121] on button "Create item" at bounding box center [1134, 111] width 90 height 28
